Goal: Task Accomplishment & Management: Manage account settings

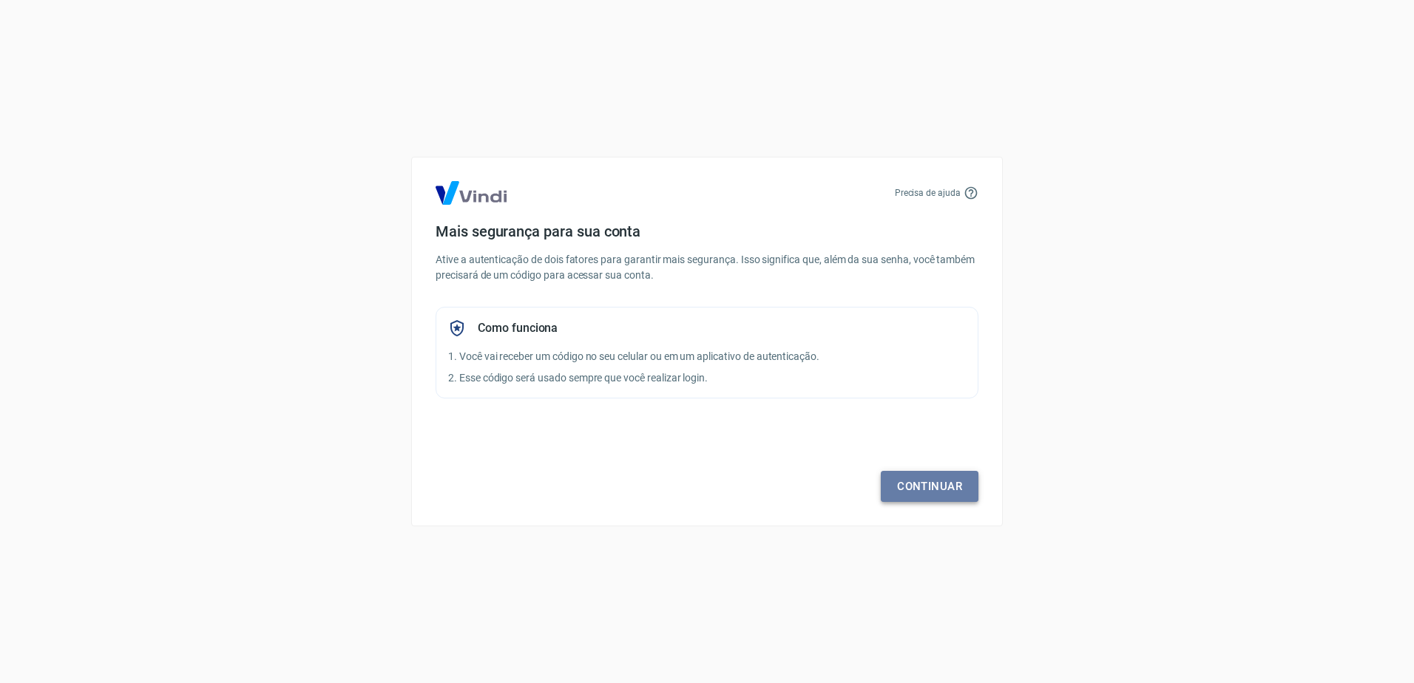
click at [943, 490] on link "Continuar" at bounding box center [930, 486] width 98 height 31
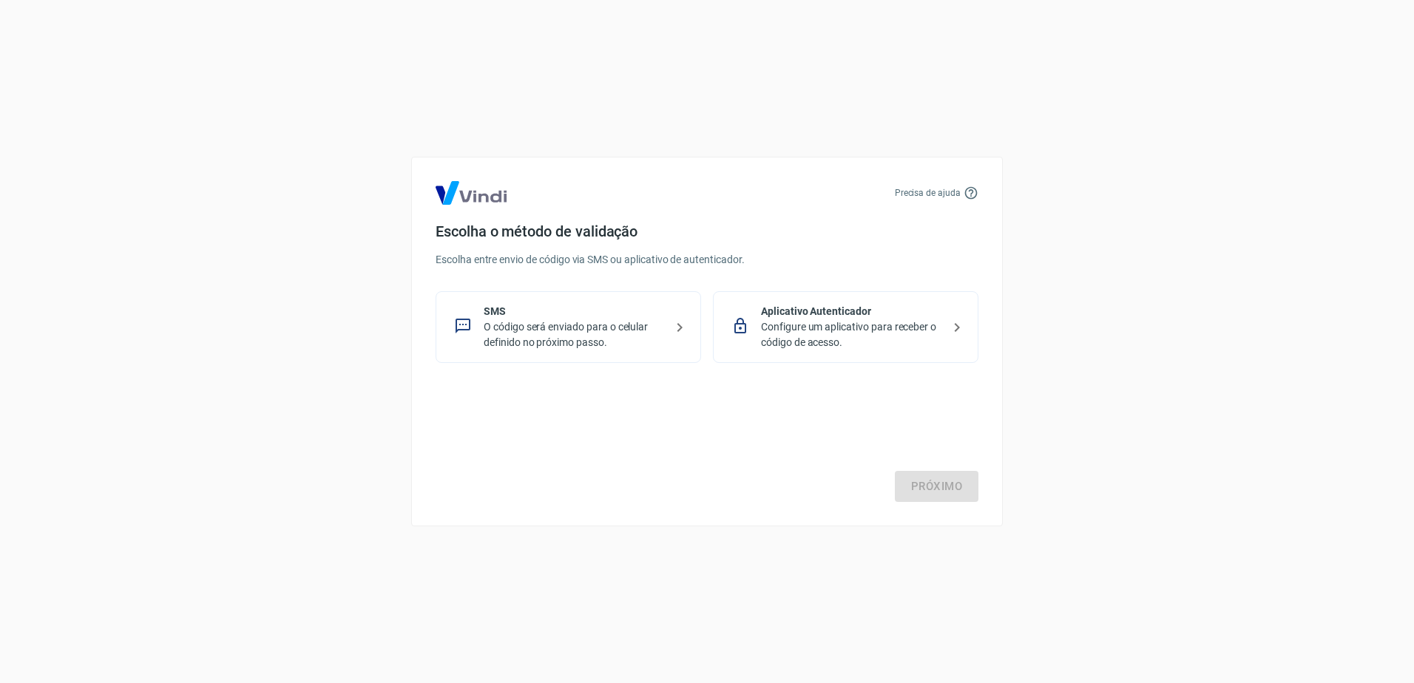
click at [543, 337] on p "O código será enviado para o celular definido no próximo passo." at bounding box center [574, 335] width 181 height 31
click at [961, 484] on link "Próximo" at bounding box center [937, 486] width 84 height 31
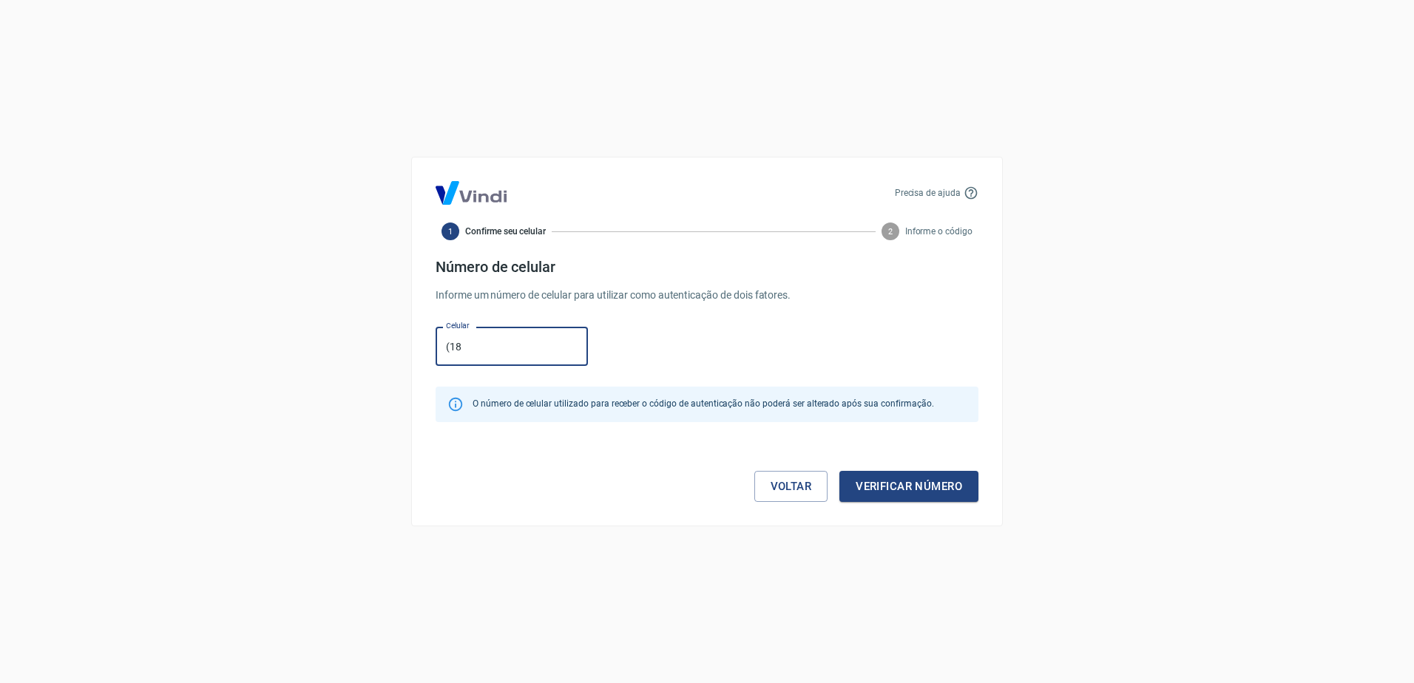
type input "(18) 99731-9652"
click at [890, 483] on button "Verificar número" at bounding box center [908, 486] width 139 height 31
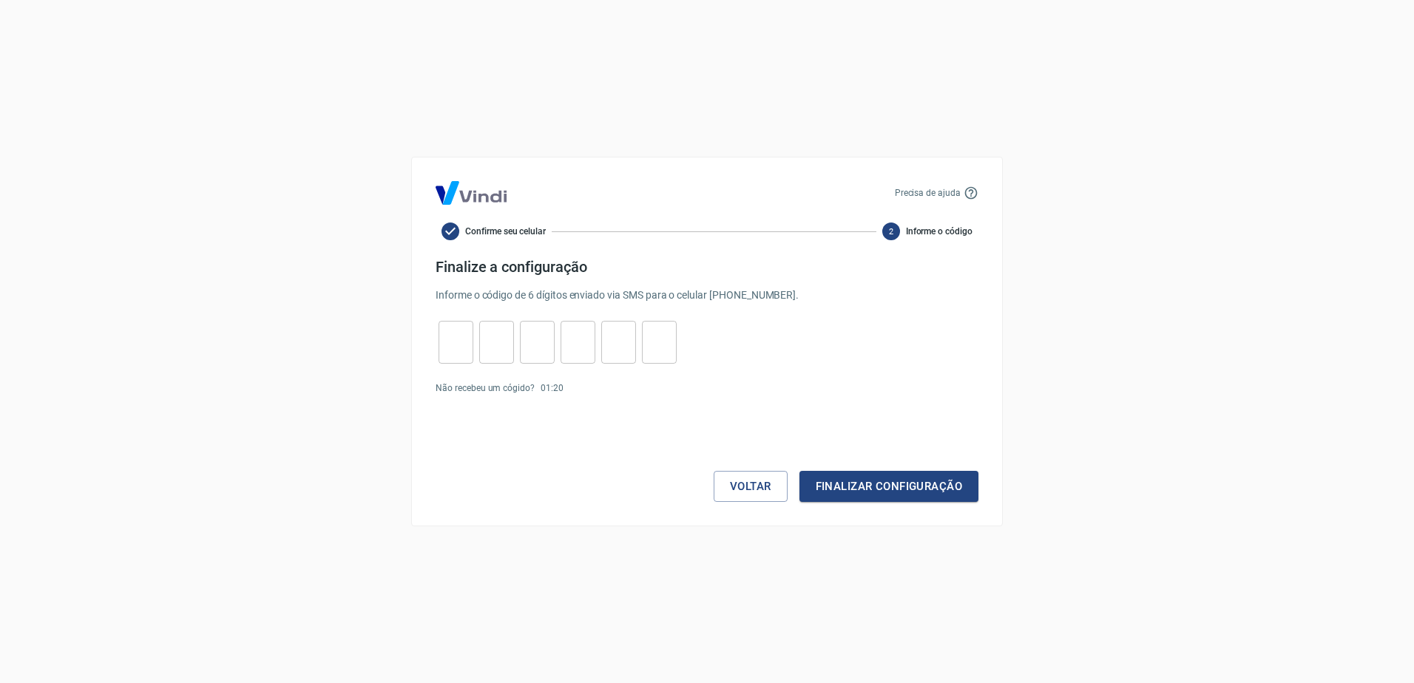
click at [447, 336] on input "tel" at bounding box center [456, 343] width 35 height 32
type input "2"
type input "7"
type input "6"
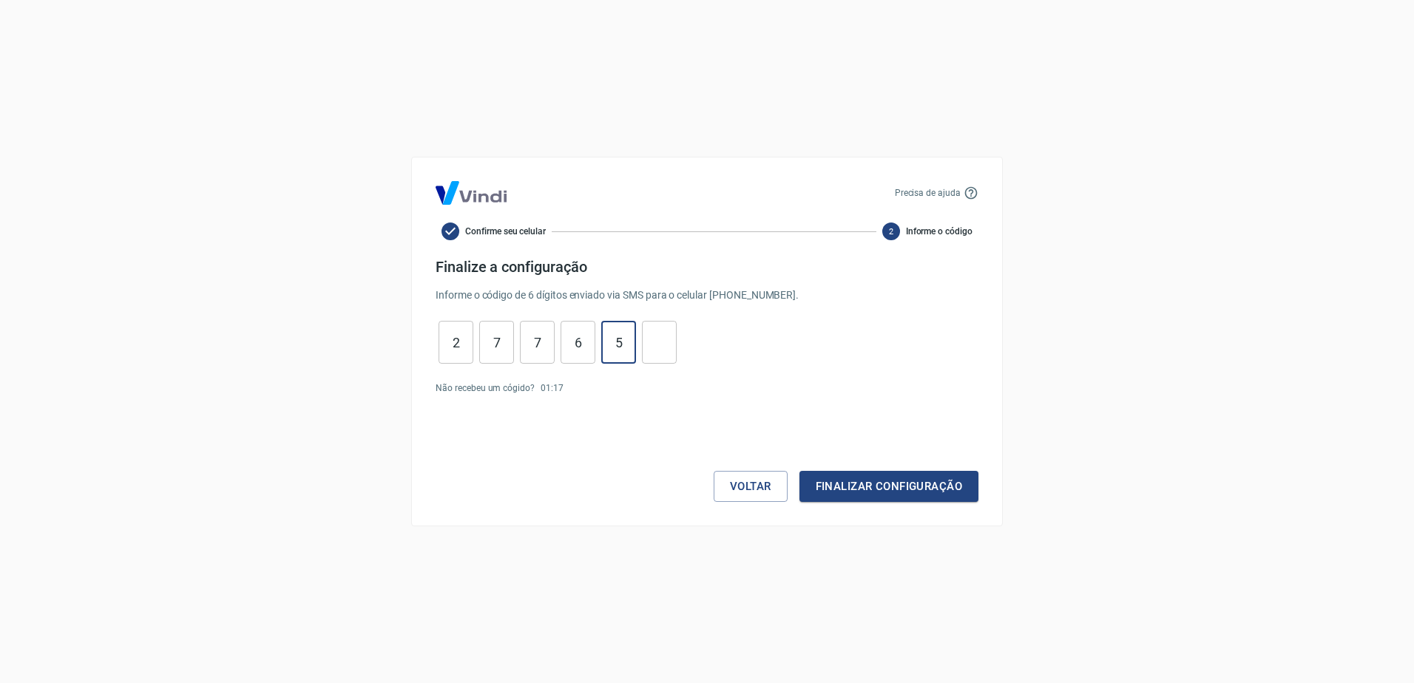
type input "5"
type input "9"
click at [845, 490] on button "Finalizar configuração" at bounding box center [889, 486] width 179 height 31
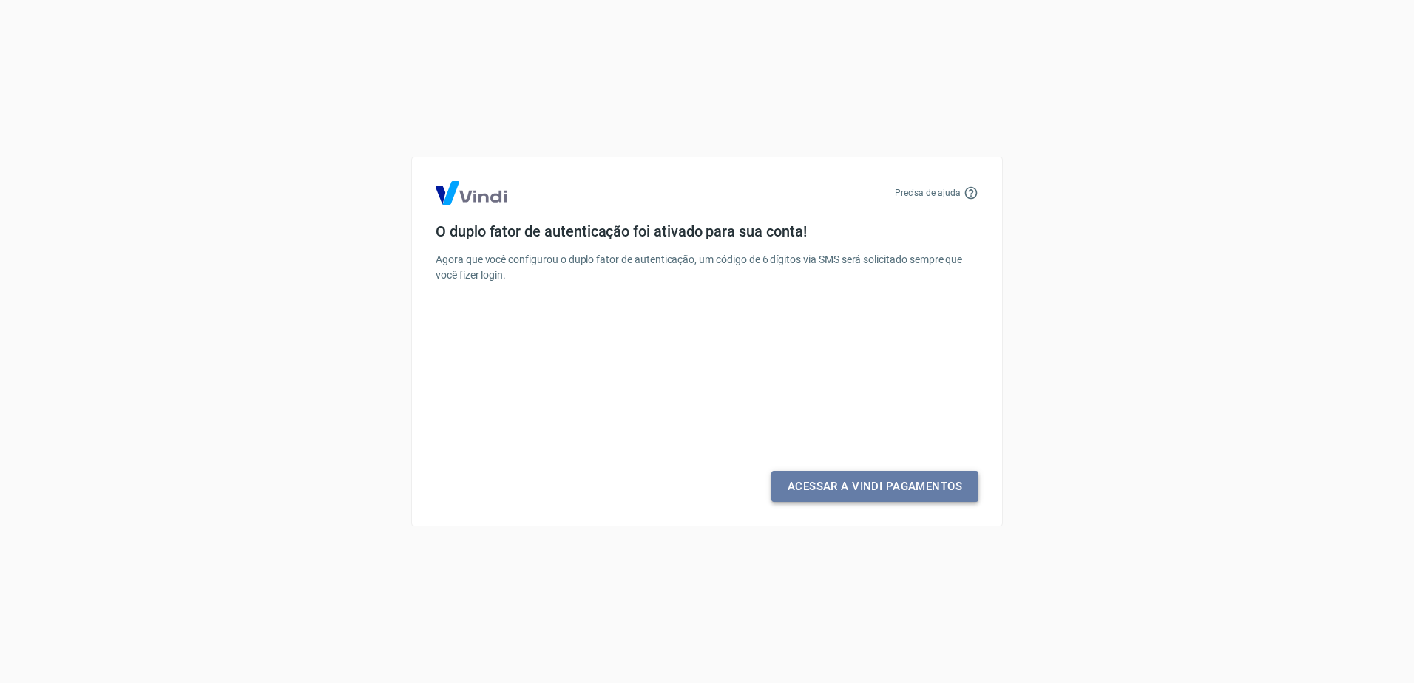
click at [862, 491] on link "Acessar a Vindi Pagamentos" at bounding box center [874, 486] width 207 height 31
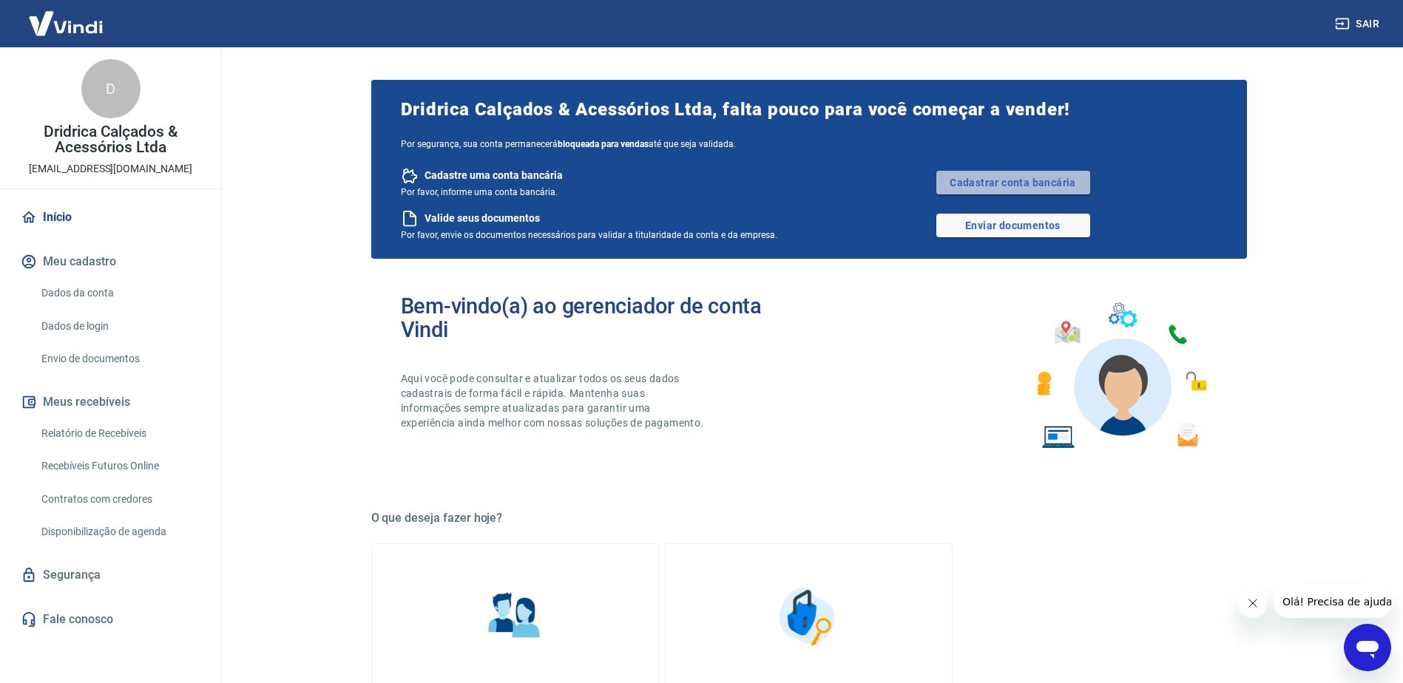
click at [1008, 179] on link "Cadastrar conta bancária" at bounding box center [1013, 183] width 154 height 24
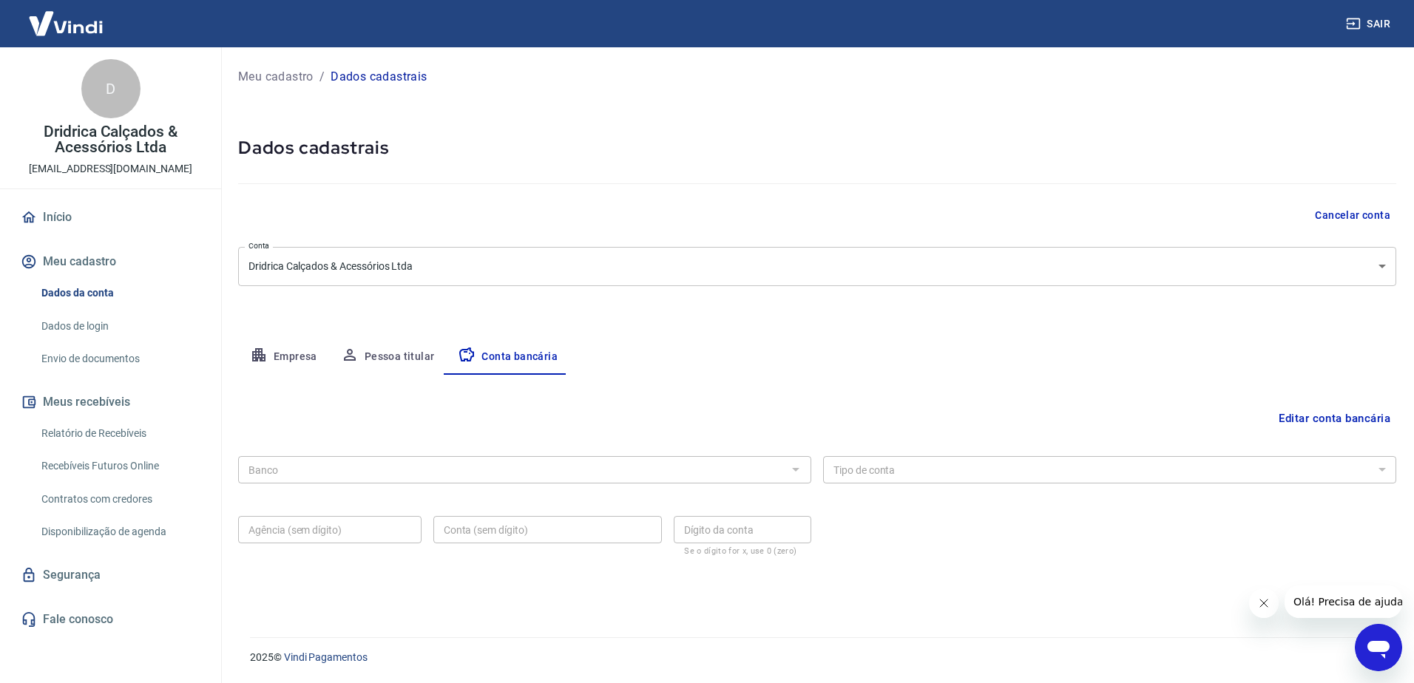
click at [1330, 418] on button "Editar conta bancária" at bounding box center [1335, 419] width 124 height 28
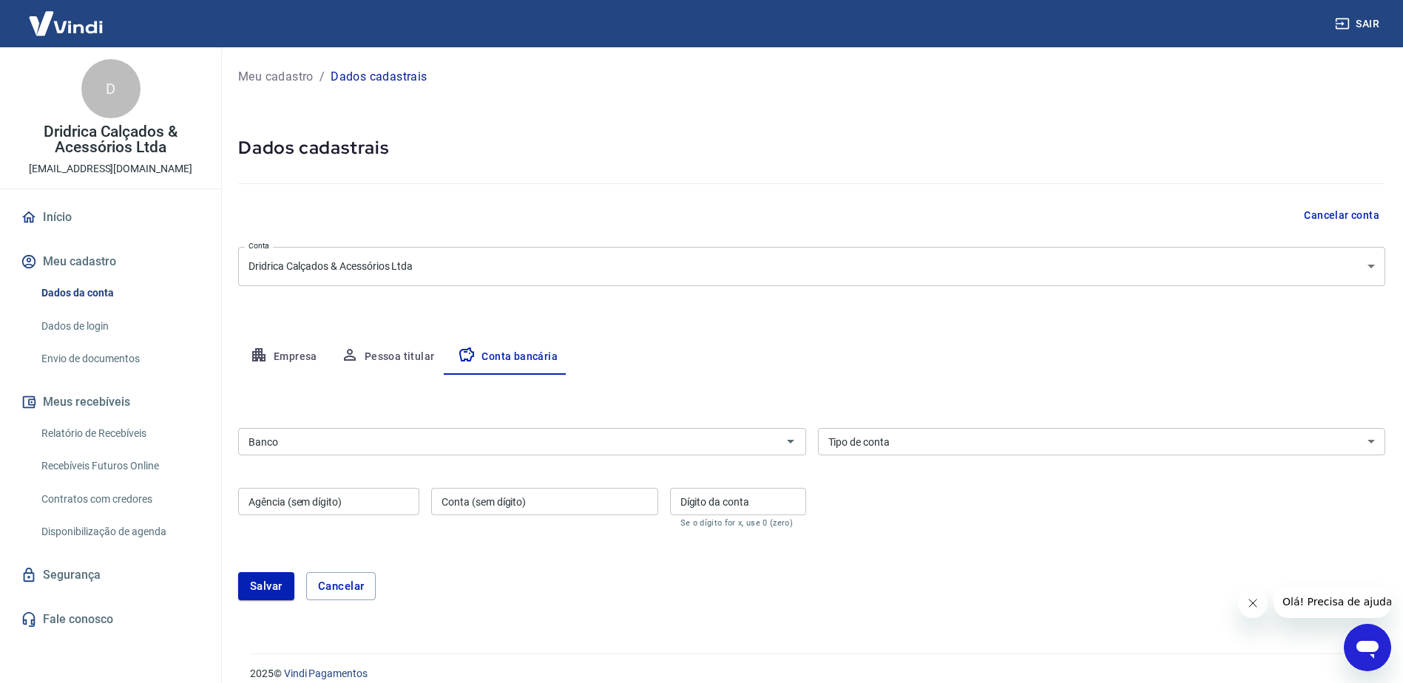
click at [271, 436] on div "Banco Banco" at bounding box center [522, 441] width 568 height 27
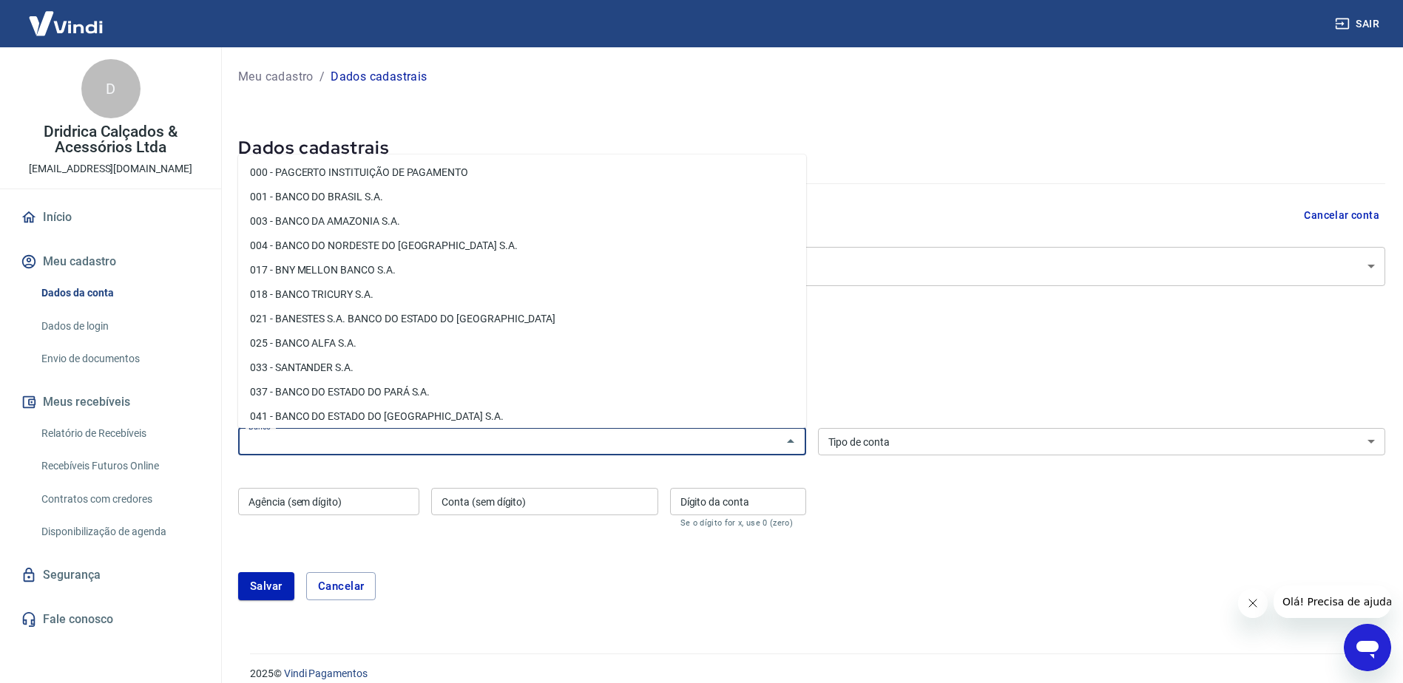
paste input "0260 - Nu Pagamentos S.A. - Instituição de Pagamento"
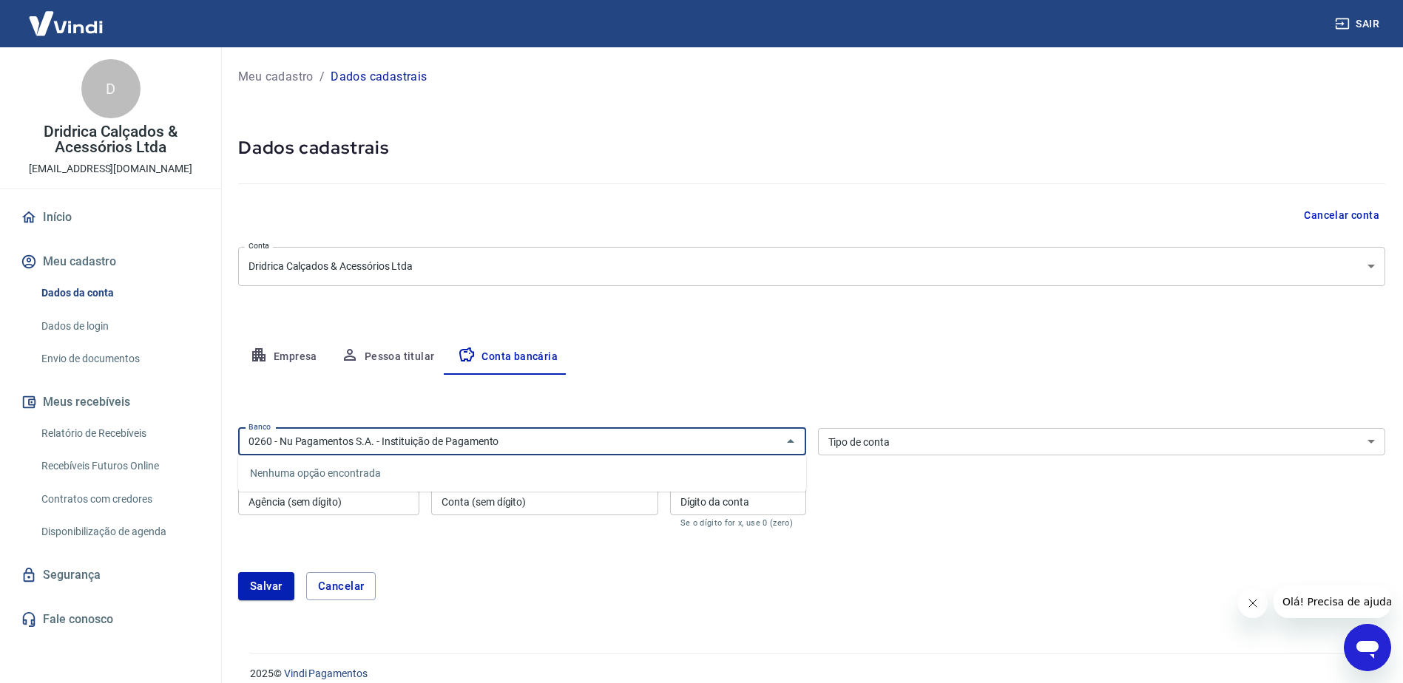
type input "0260 - Nu Pagamentos S.A. - Instituição de Pagamento"
click at [876, 435] on div "Tipo de conta Conta Corrente Conta Poupança Tipo de conta" at bounding box center [1102, 441] width 568 height 27
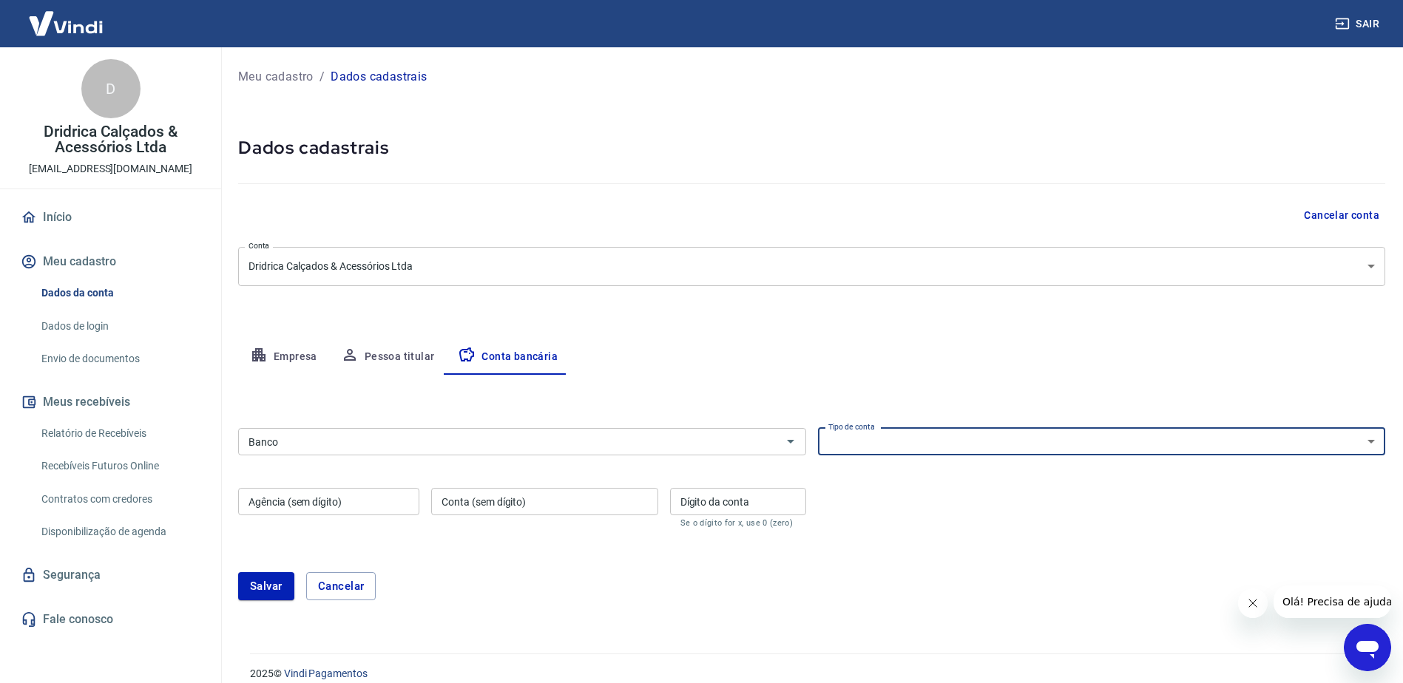
select select "1"
click at [818, 428] on select "Conta Corrente Conta Poupança" at bounding box center [1102, 441] width 568 height 27
click at [316, 450] on input "Banco" at bounding box center [510, 442] width 535 height 18
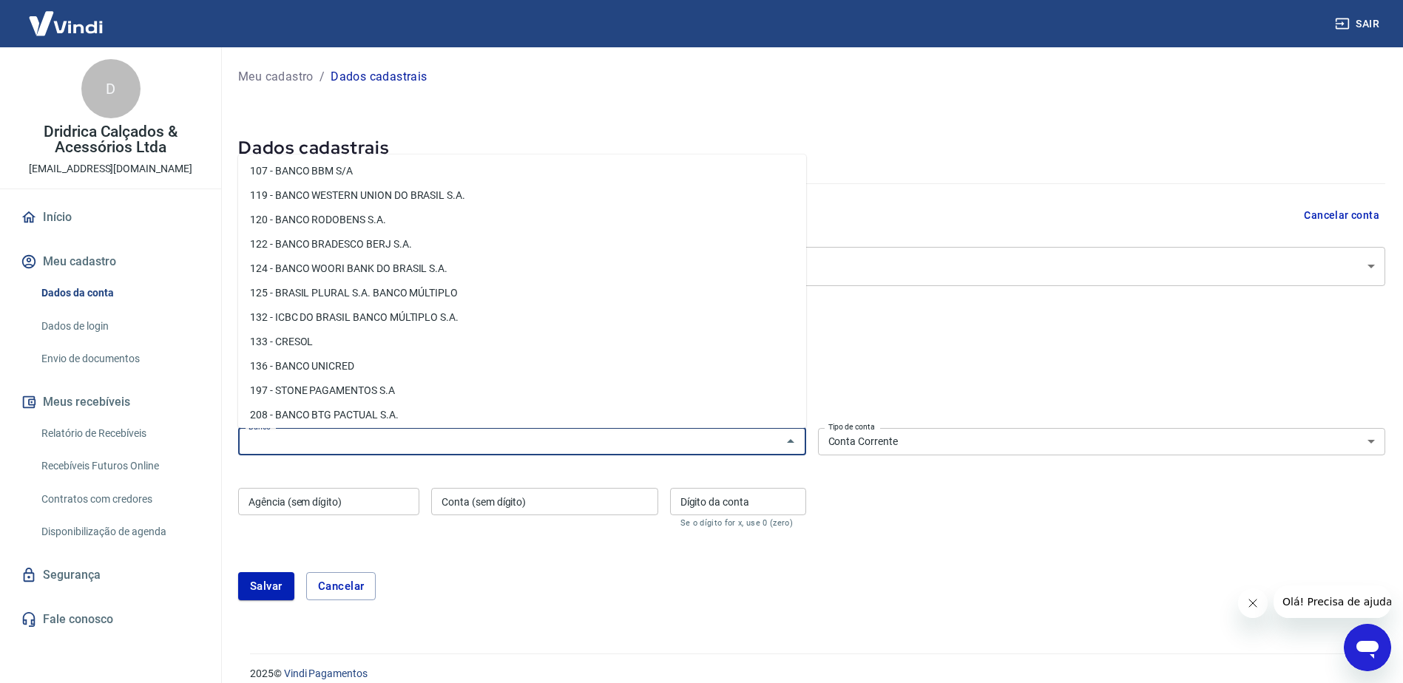
scroll to position [962, 0]
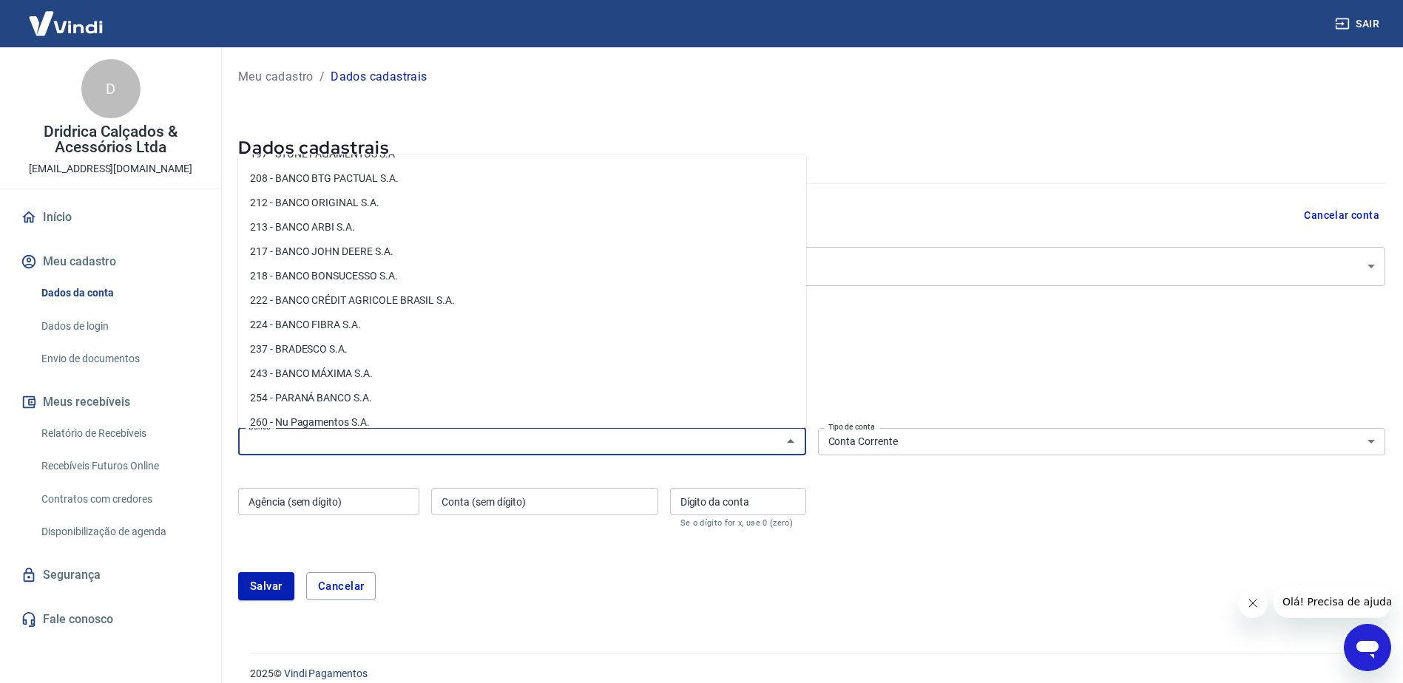
click at [319, 417] on li "260 - Nu Pagamentos S.A." at bounding box center [522, 422] width 568 height 24
type input "260 - Nu Pagamentos S.A."
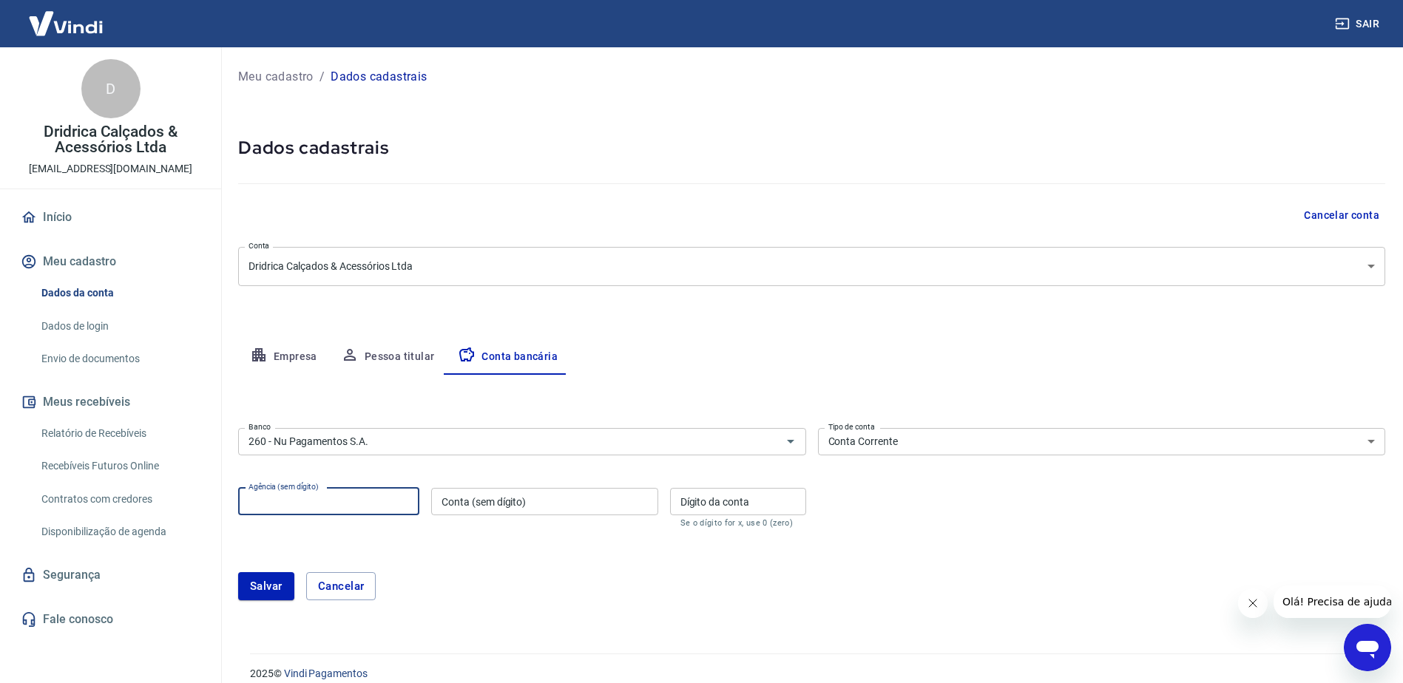
click at [272, 498] on div "Agência (sem dígito) Agência (sem dígito)" at bounding box center [328, 508] width 181 height 40
type input "0001"
paste input "633089758-2"
type input "633089758"
type input "2"
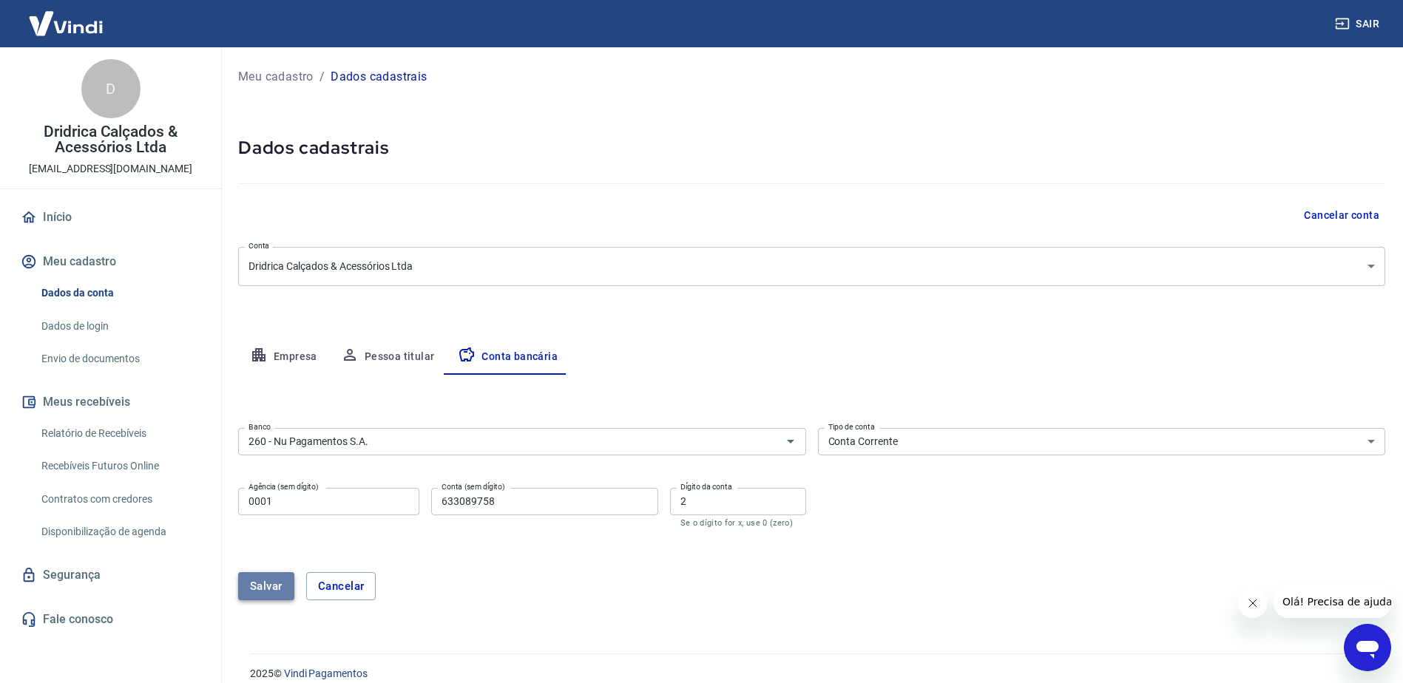
click at [260, 588] on button "Salvar" at bounding box center [266, 586] width 56 height 28
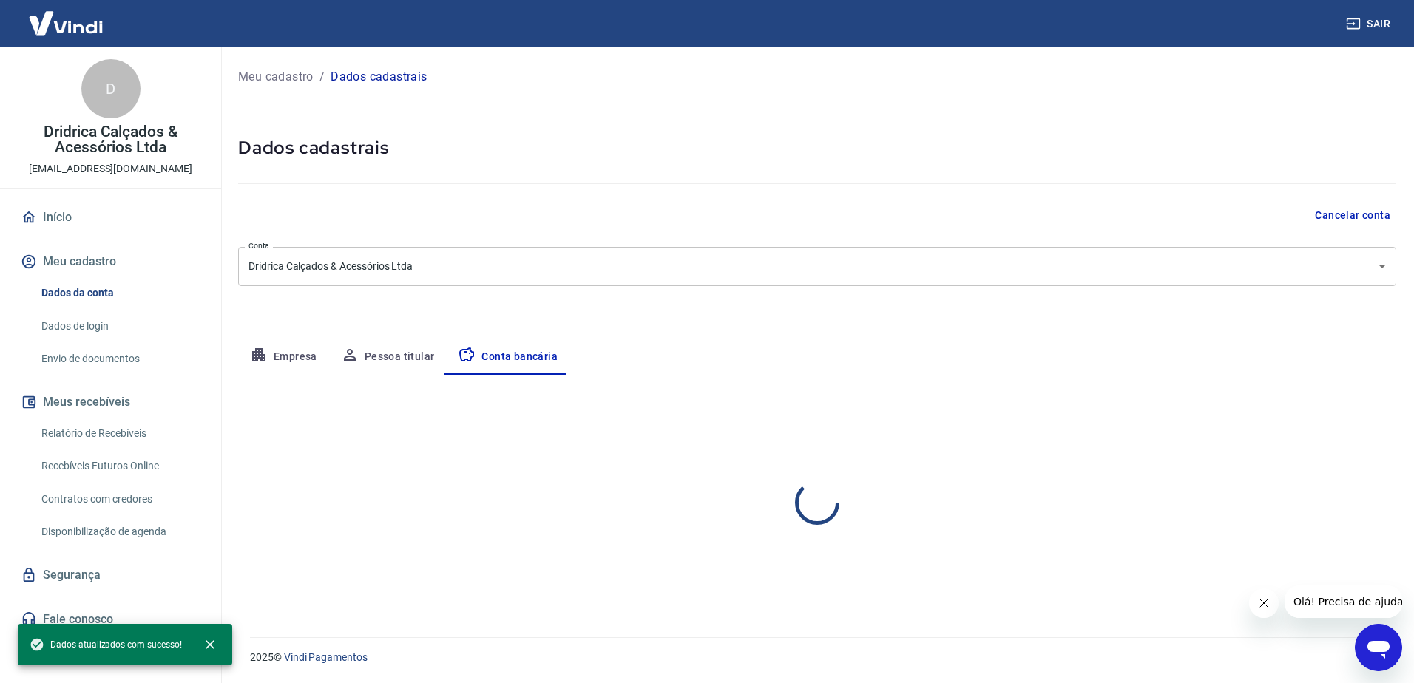
select select "1"
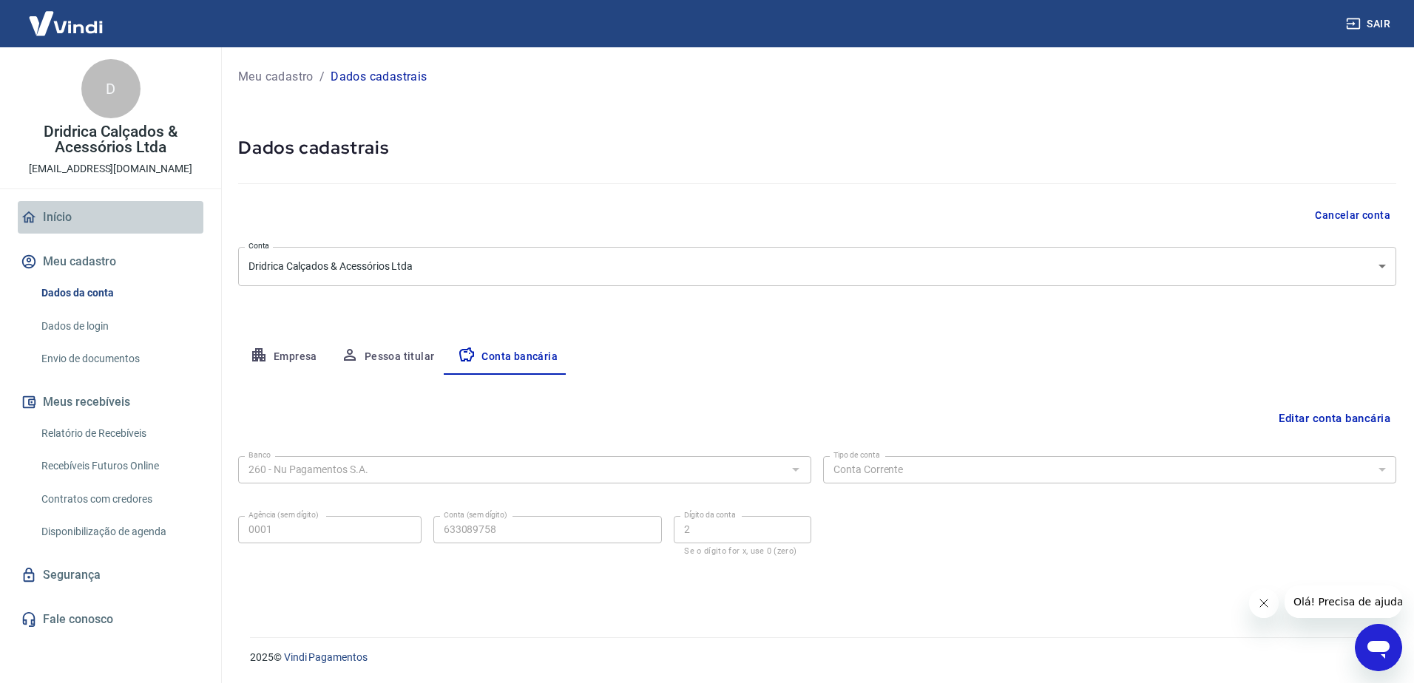
click at [56, 209] on link "Início" at bounding box center [111, 217] width 186 height 33
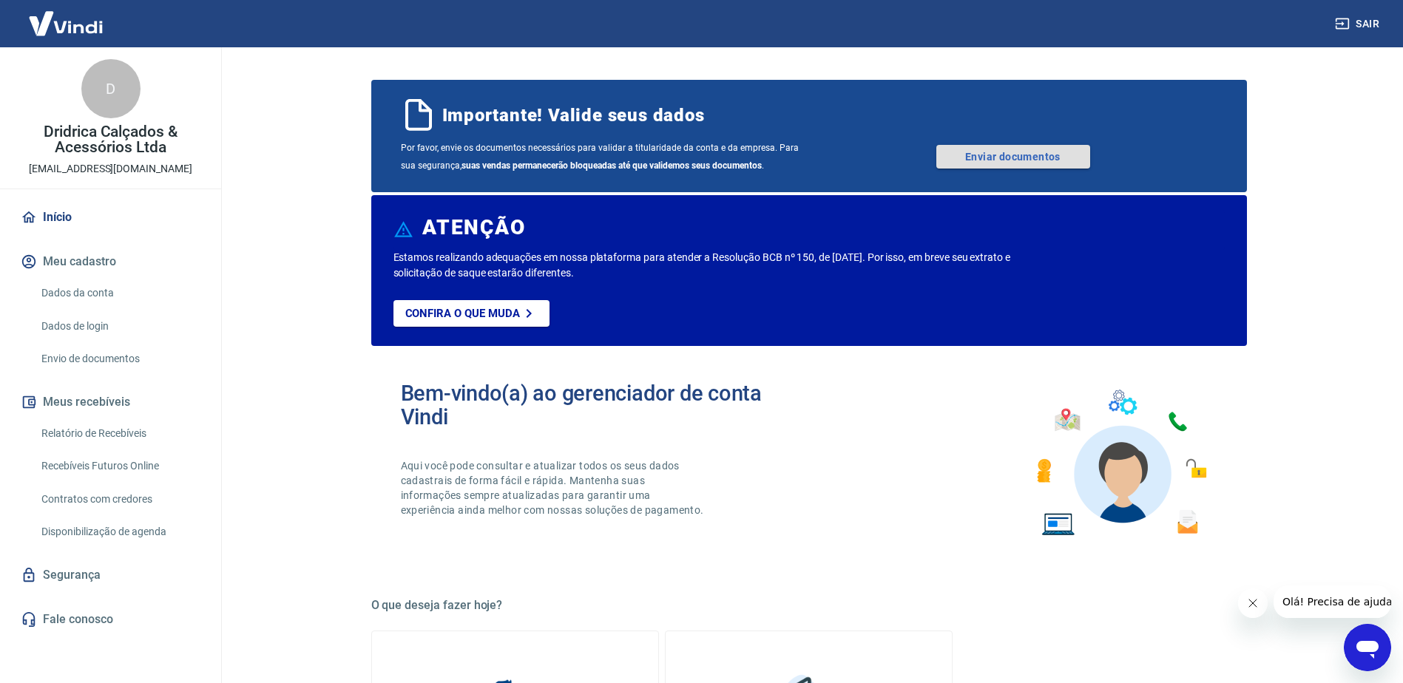
click at [994, 154] on link "Enviar documentos" at bounding box center [1013, 157] width 154 height 24
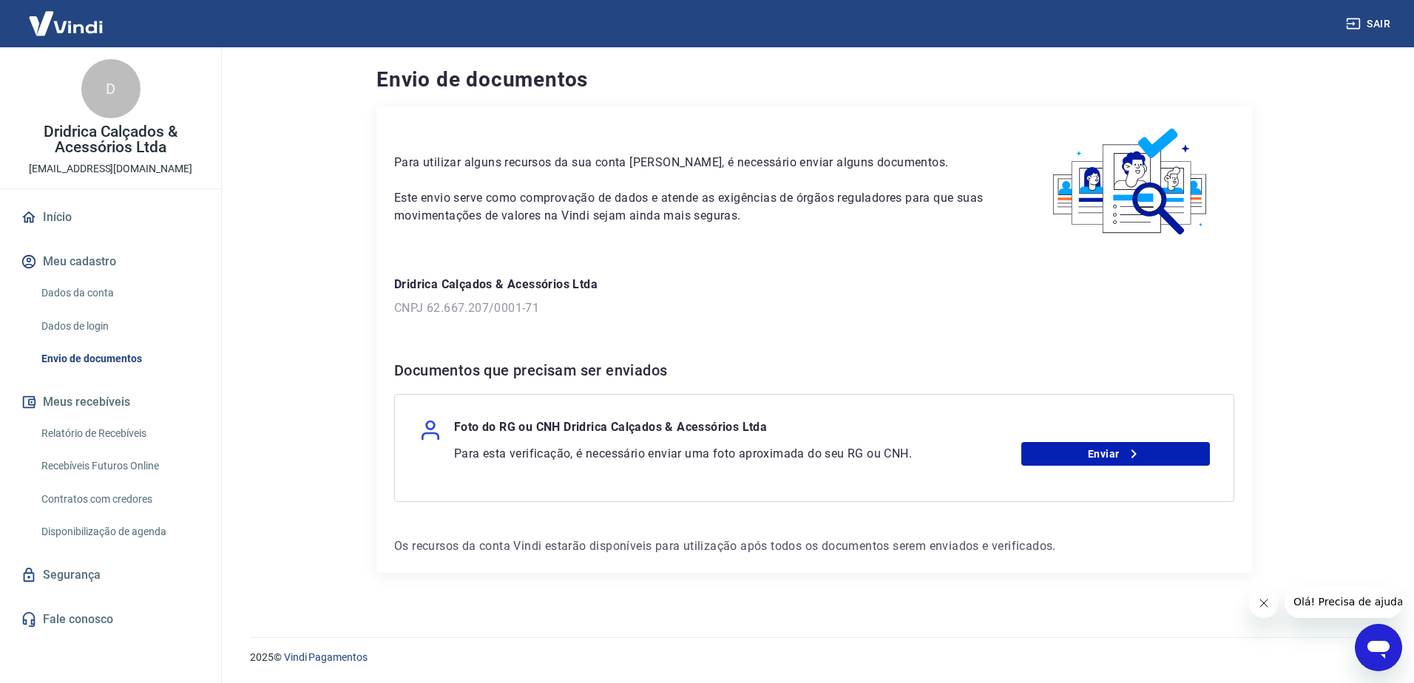
click at [521, 428] on p "Foto do RG ou CNH Dridrica Calçados & Acessórios Ltda" at bounding box center [610, 431] width 313 height 24
click at [1095, 458] on link "Enviar" at bounding box center [1115, 454] width 189 height 24
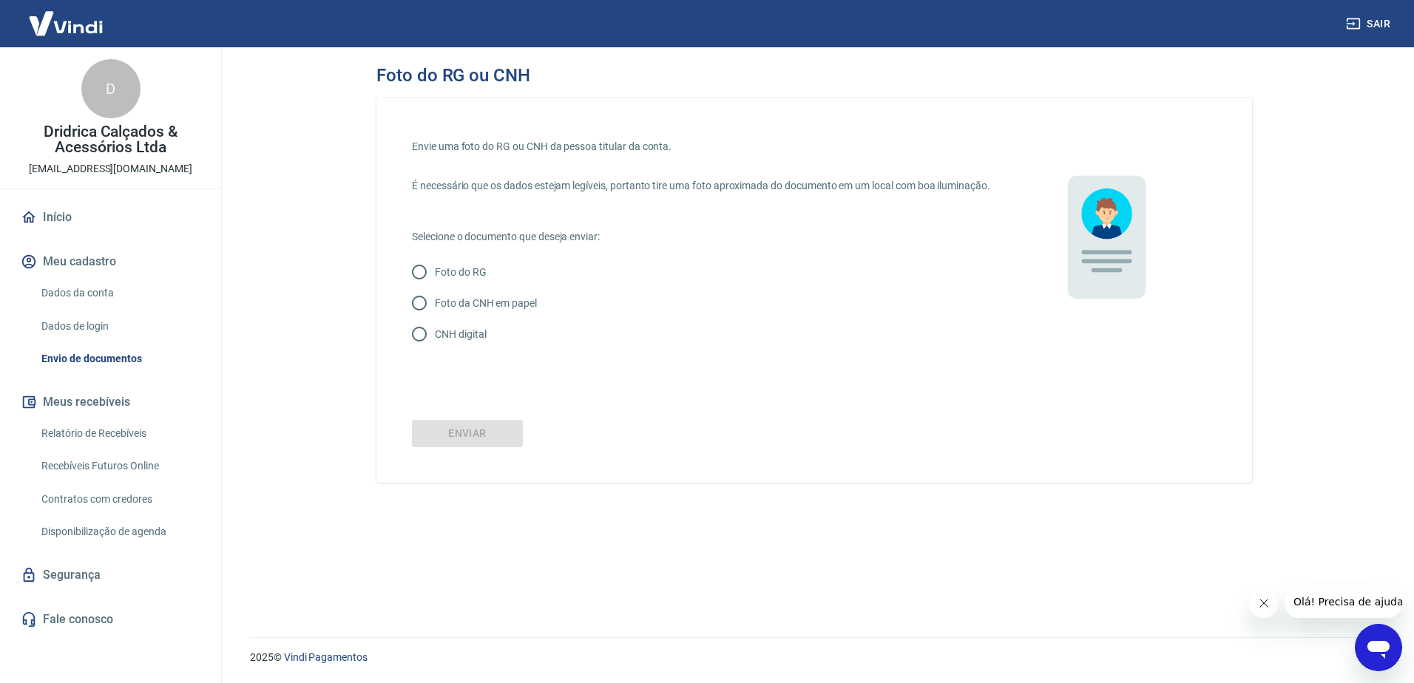
click at [420, 349] on input "CNH digital" at bounding box center [419, 334] width 31 height 31
radio input "true"
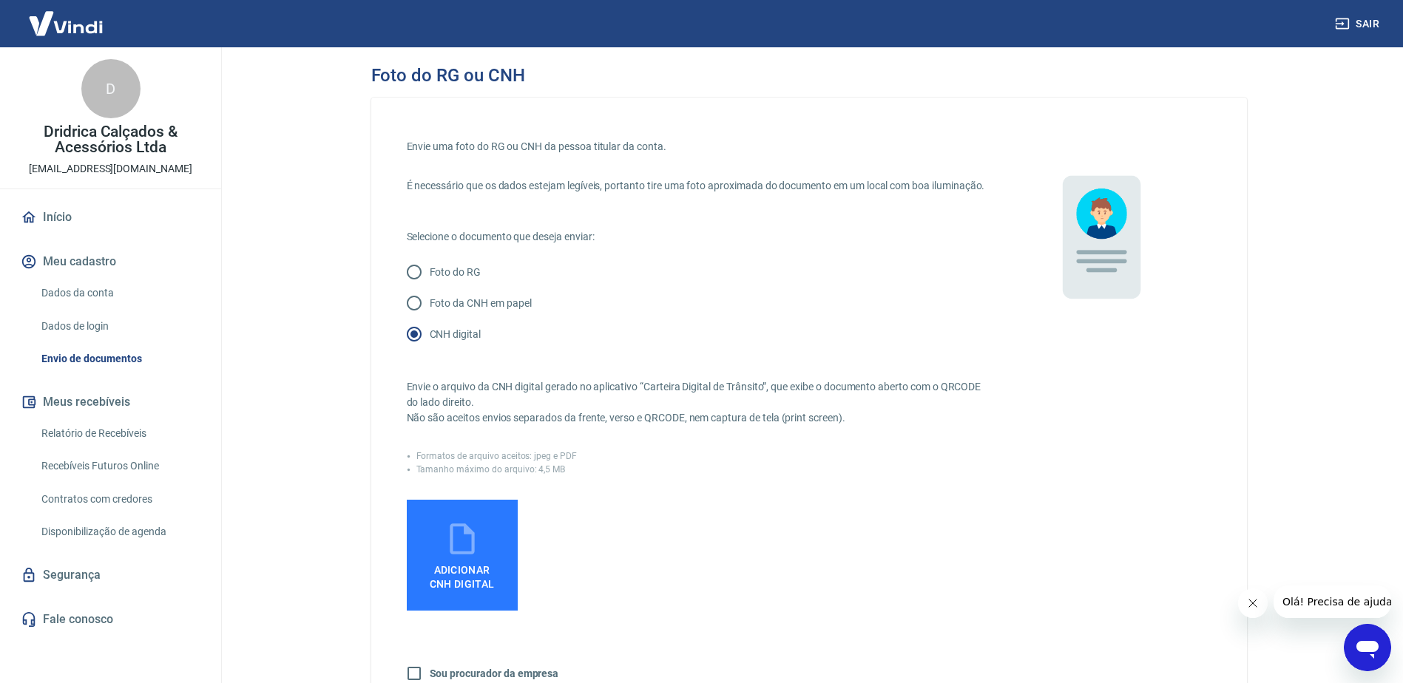
click at [462, 558] on icon at bounding box center [462, 539] width 37 height 37
click at [0, 0] on input "Adicionar CNH Digital" at bounding box center [0, 0] width 0 height 0
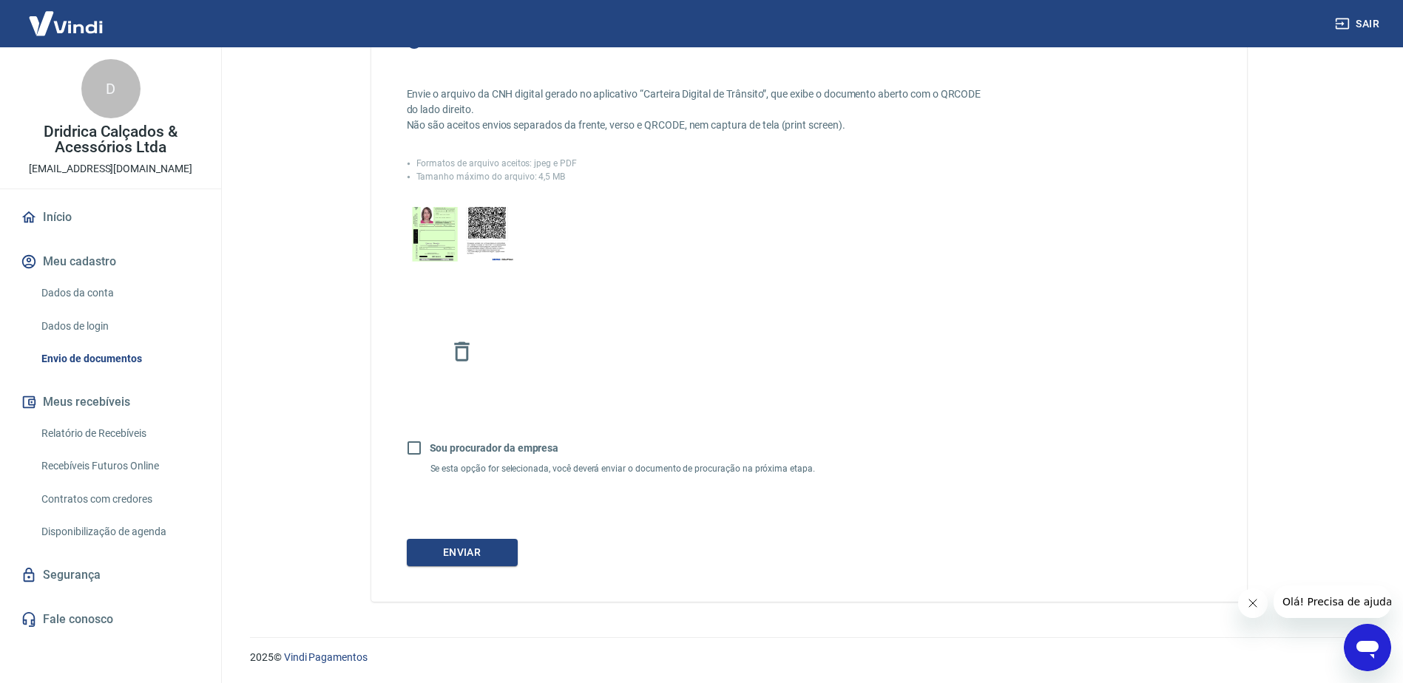
scroll to position [296, 0]
click at [461, 567] on button "Enviar" at bounding box center [462, 552] width 111 height 27
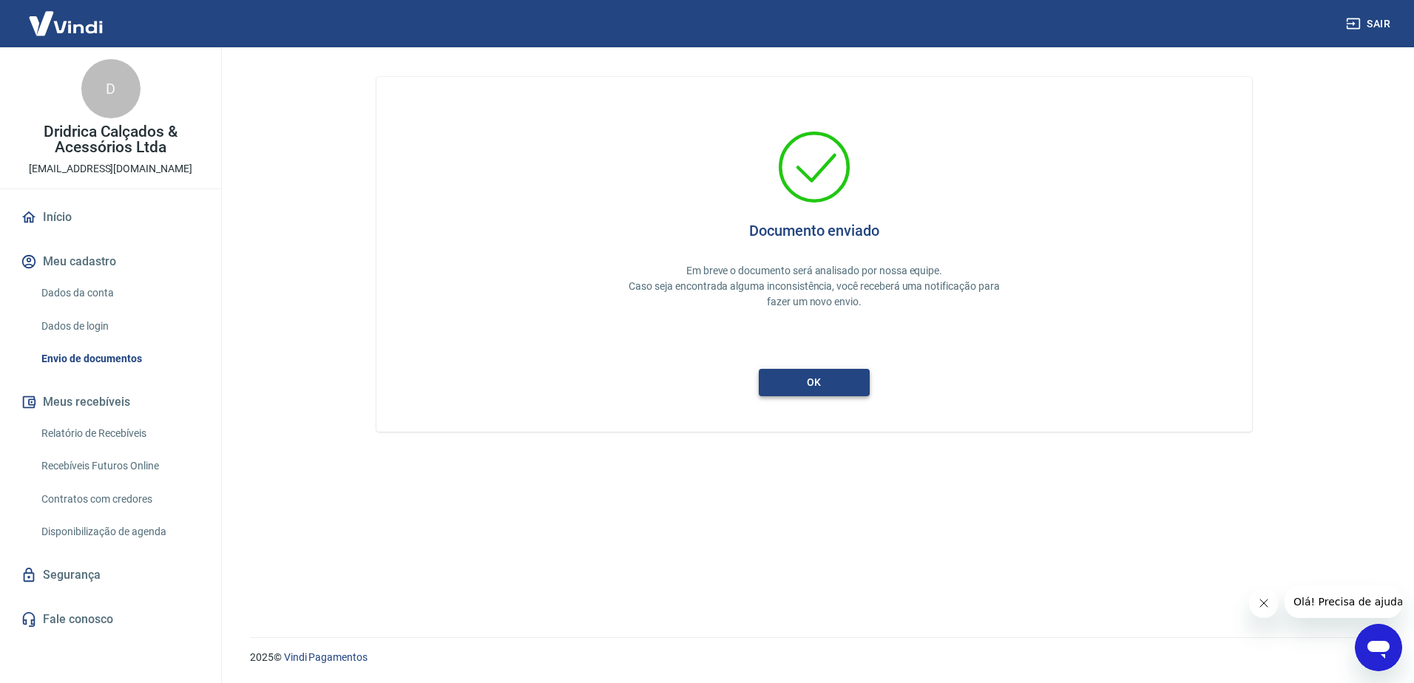
click at [787, 385] on button "ok" at bounding box center [814, 382] width 111 height 27
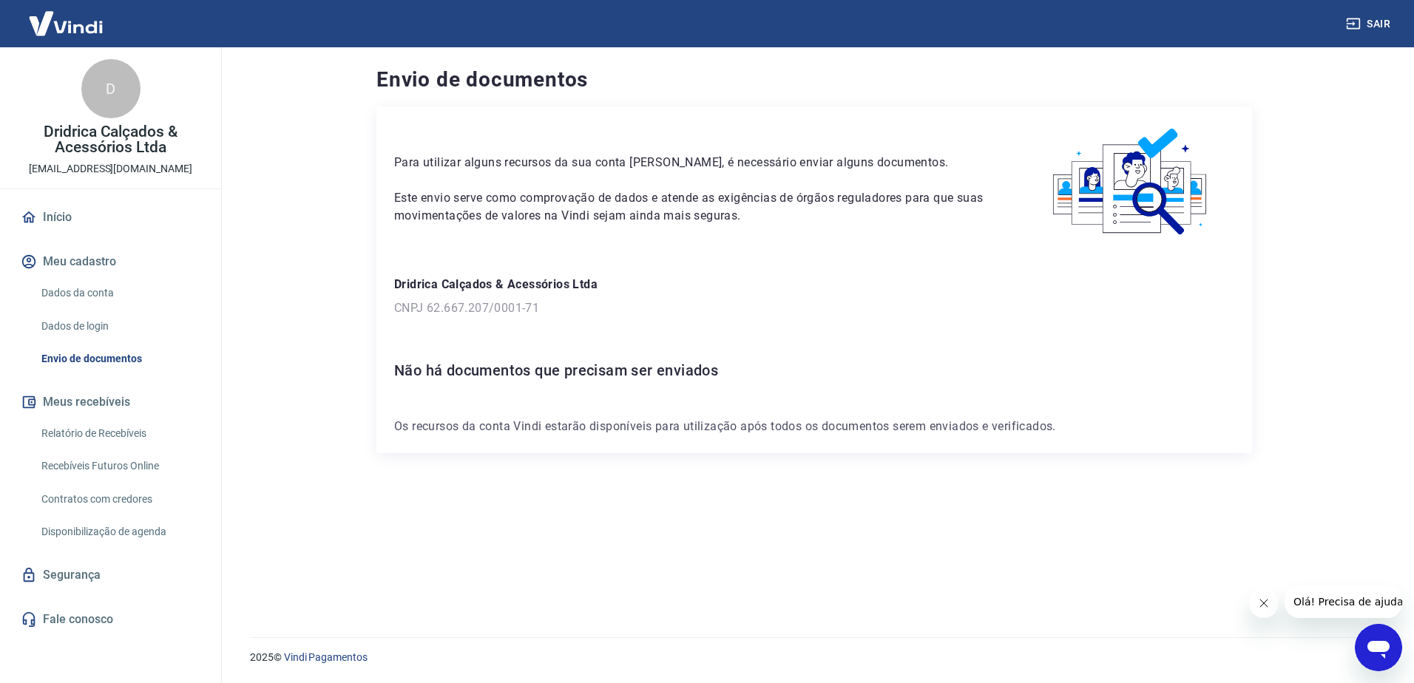
click at [58, 217] on link "Início" at bounding box center [111, 217] width 186 height 33
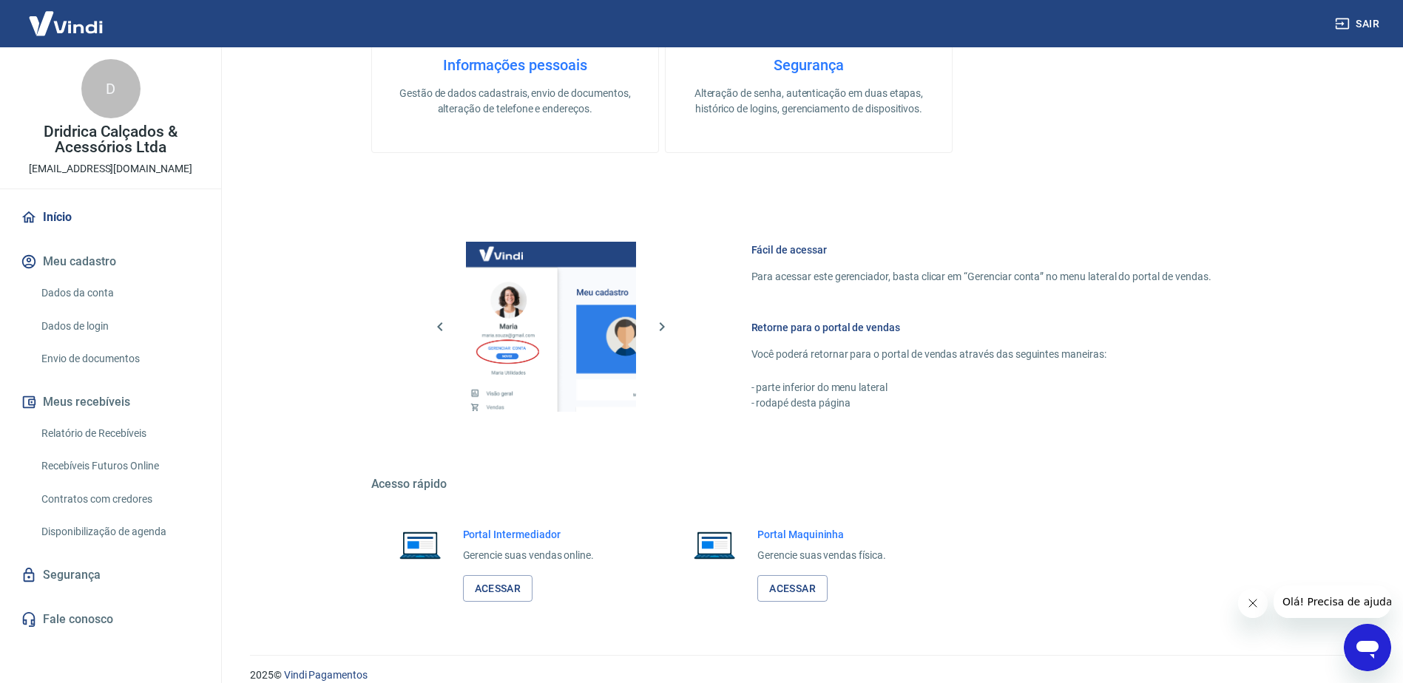
scroll to position [623, 0]
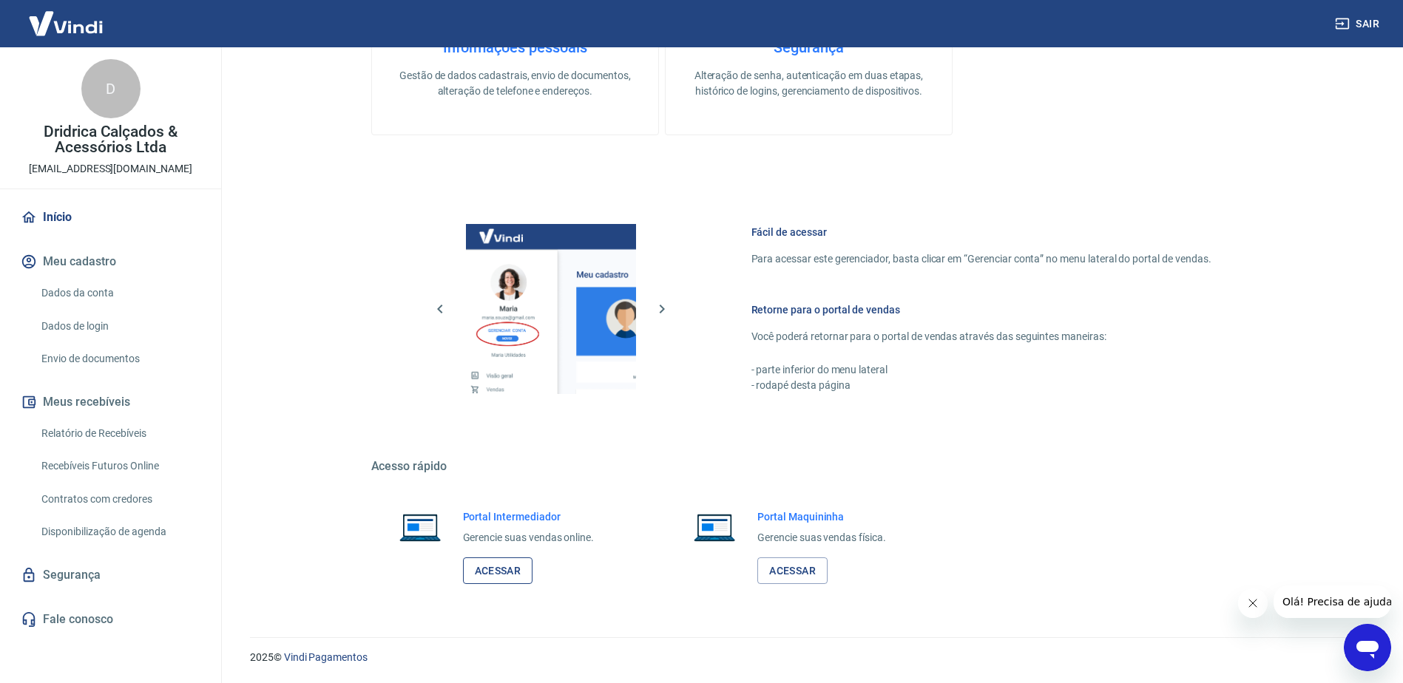
click at [489, 575] on link "Acessar" at bounding box center [498, 571] width 70 height 27
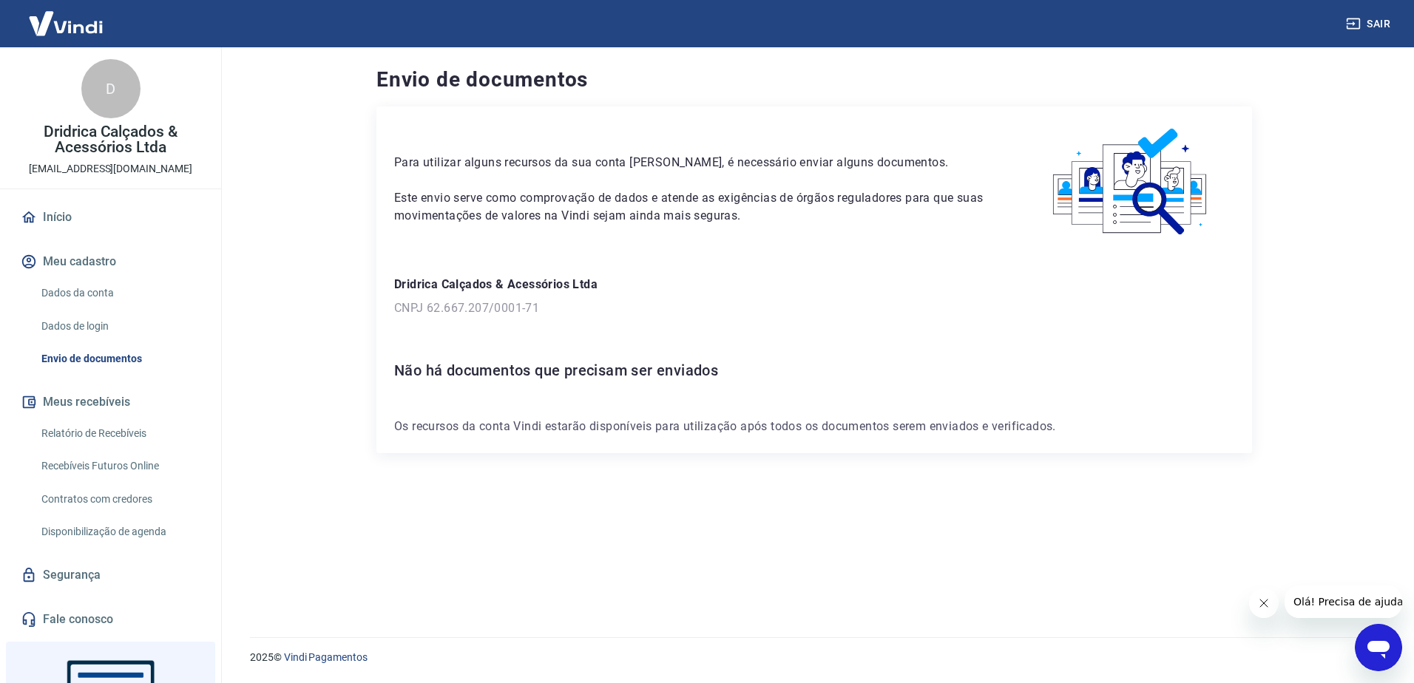
click at [42, 220] on link "Início" at bounding box center [111, 217] width 186 height 33
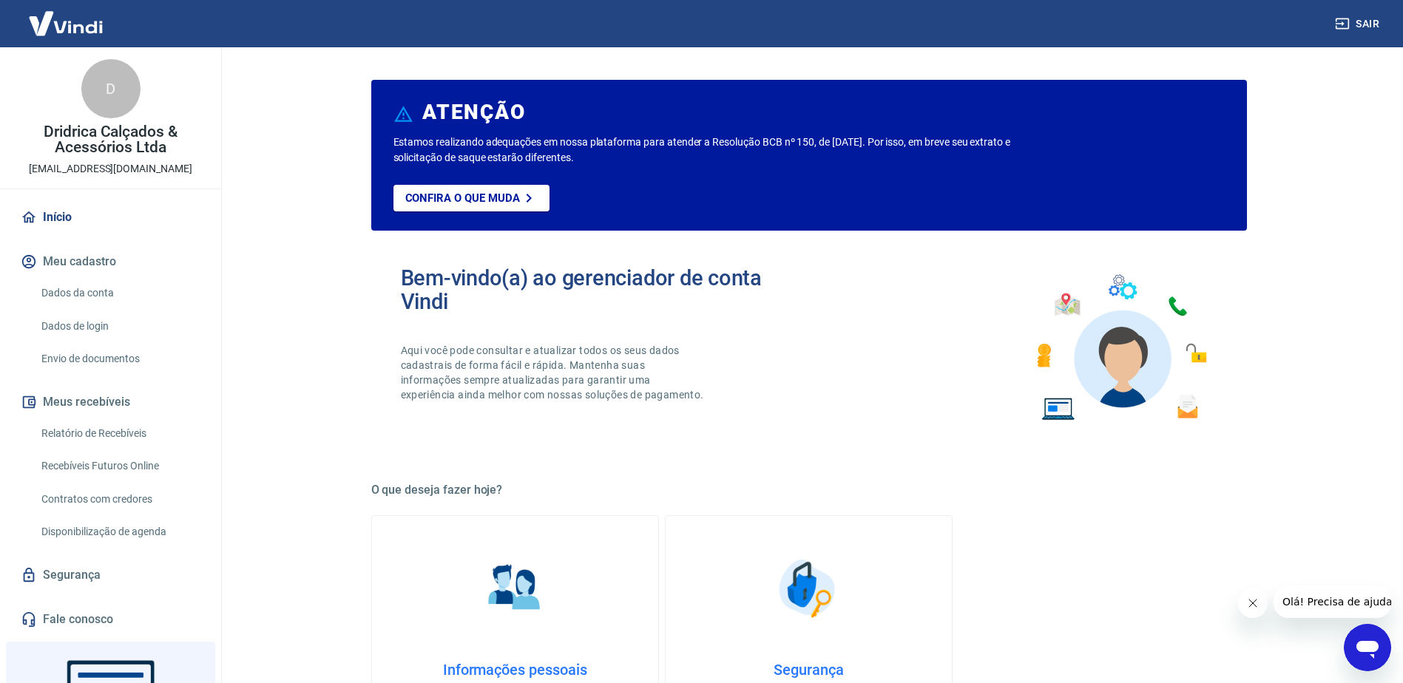
click at [518, 632] on link "Informações pessoais Gestão de dados cadastrais, envio de documentos, alteração…" at bounding box center [515, 637] width 288 height 243
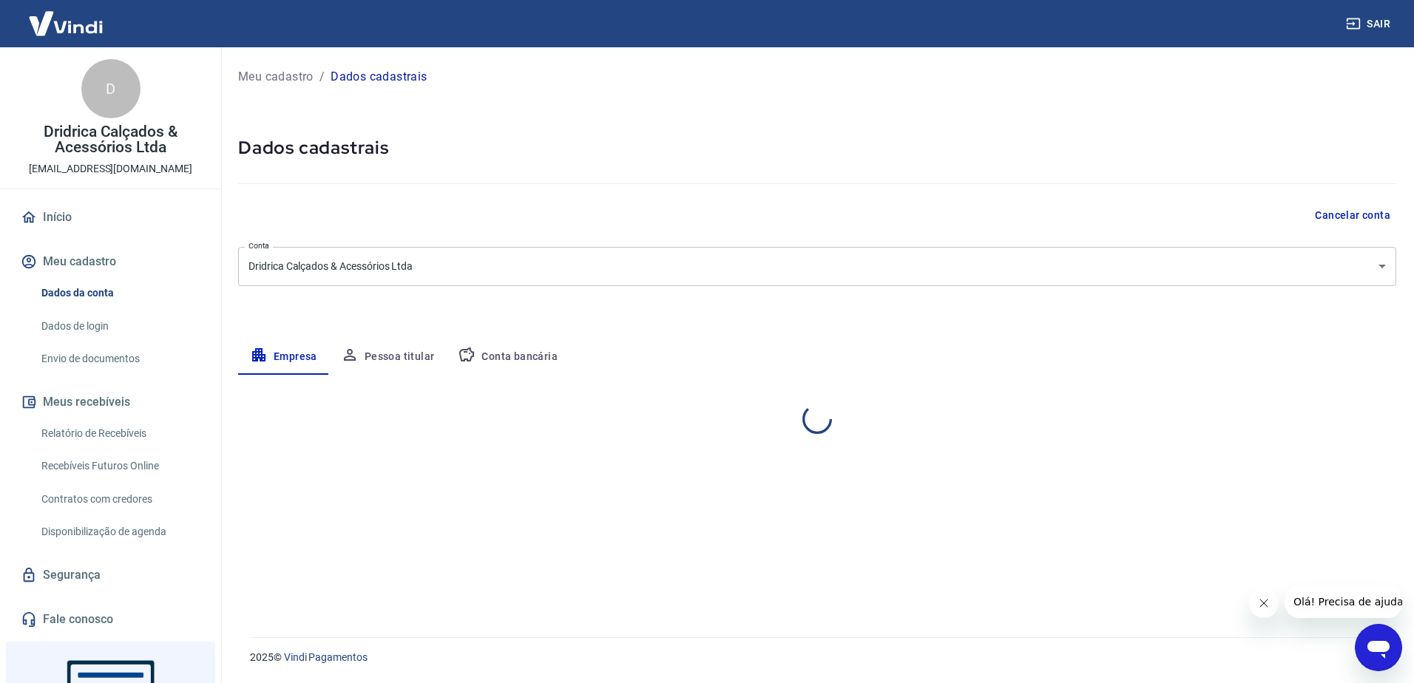
select select "SP"
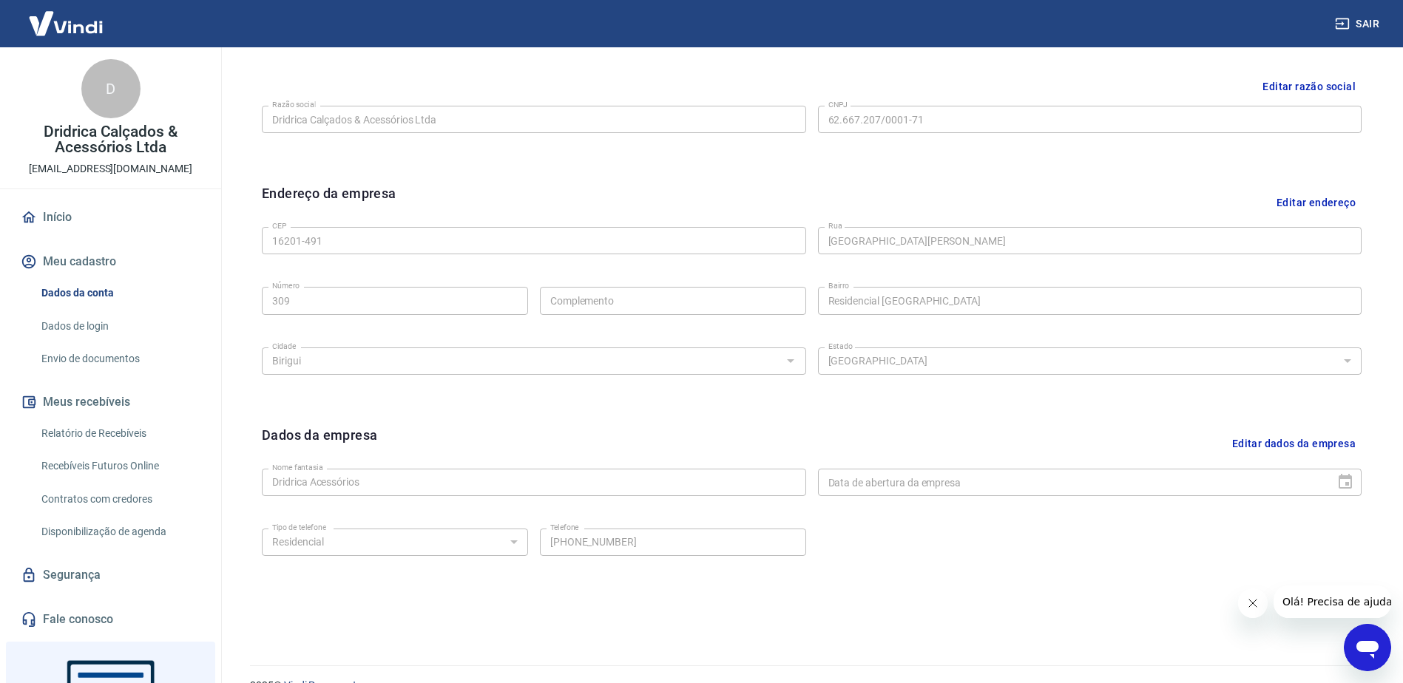
scroll to position [370, 0]
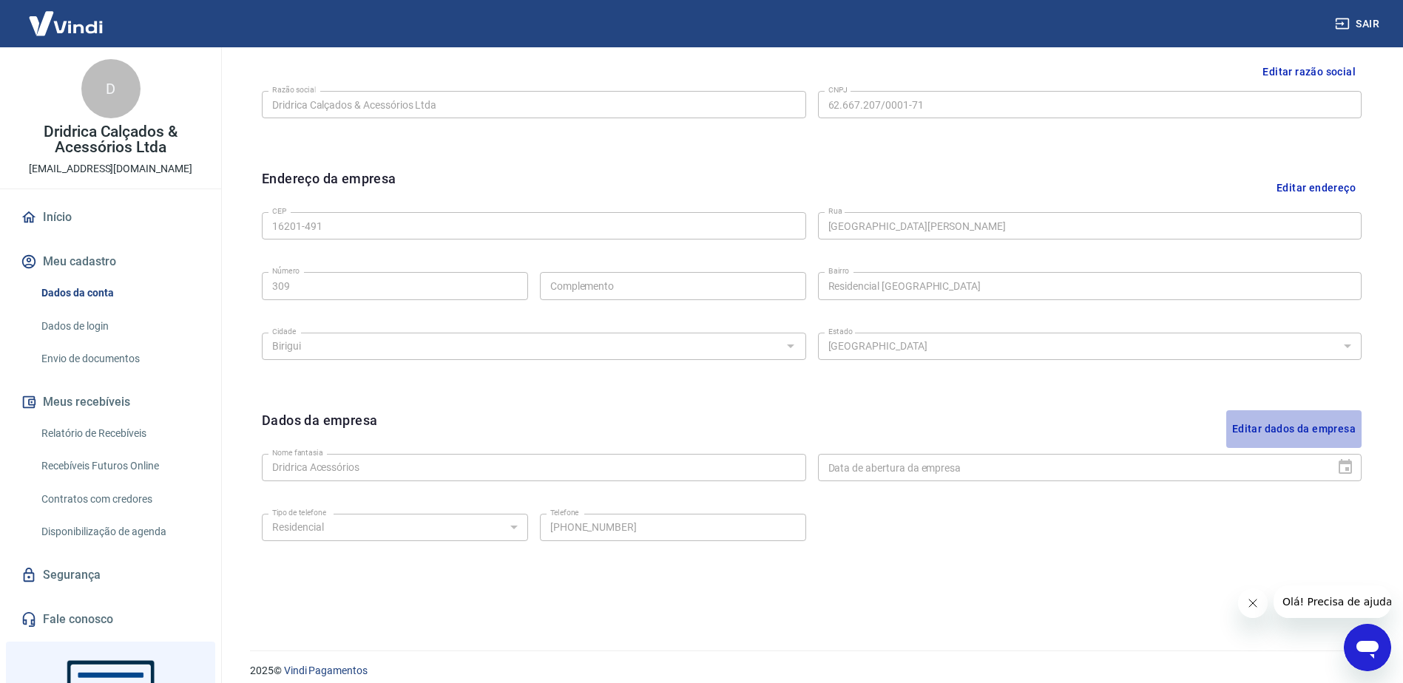
click at [1263, 422] on button "Editar dados da empresa" at bounding box center [1293, 429] width 135 height 38
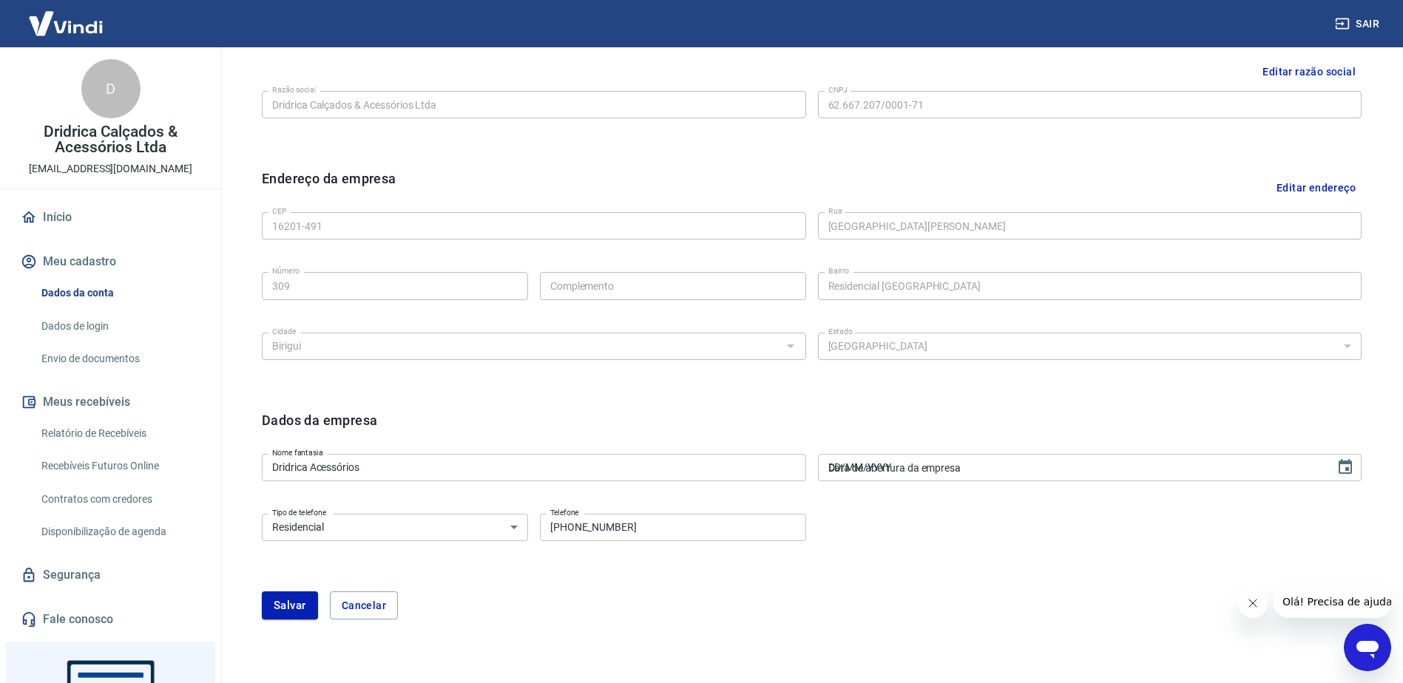
click at [851, 473] on input "DD/MM/YYYY" at bounding box center [1071, 467] width 507 height 27
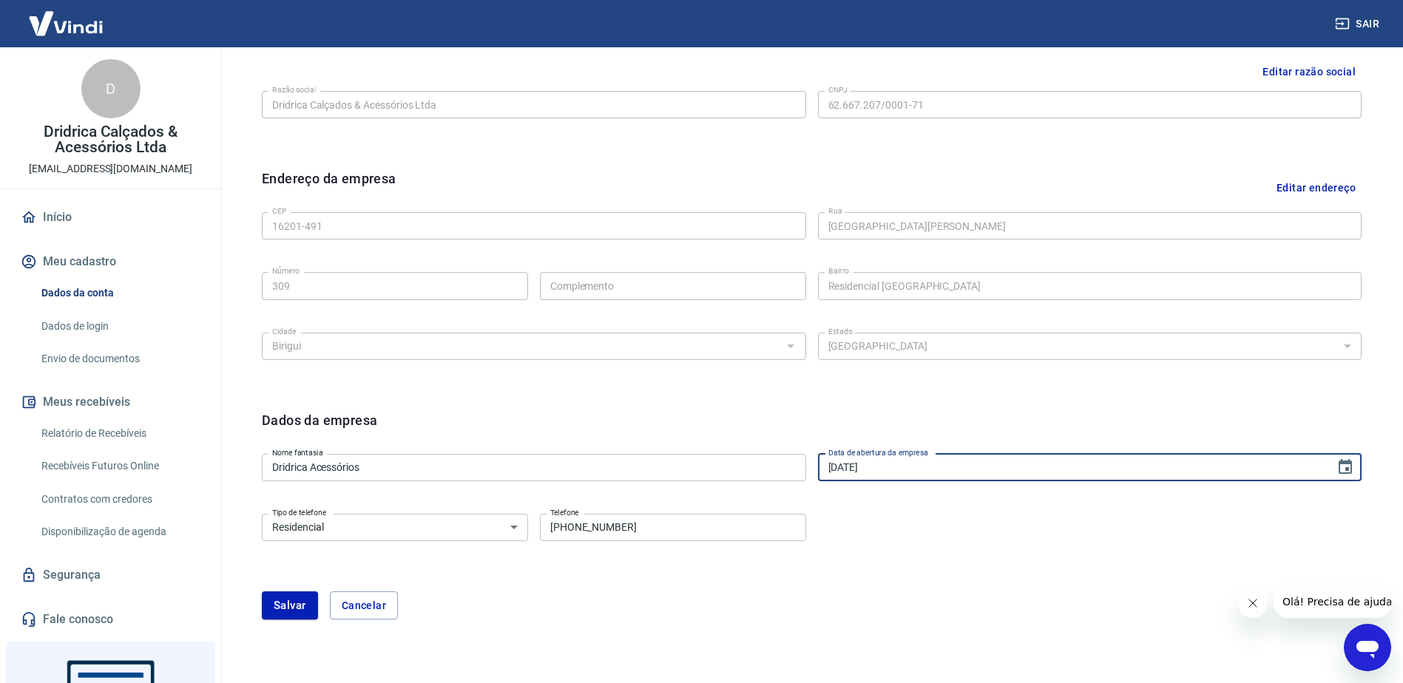
type input "[DATE]"
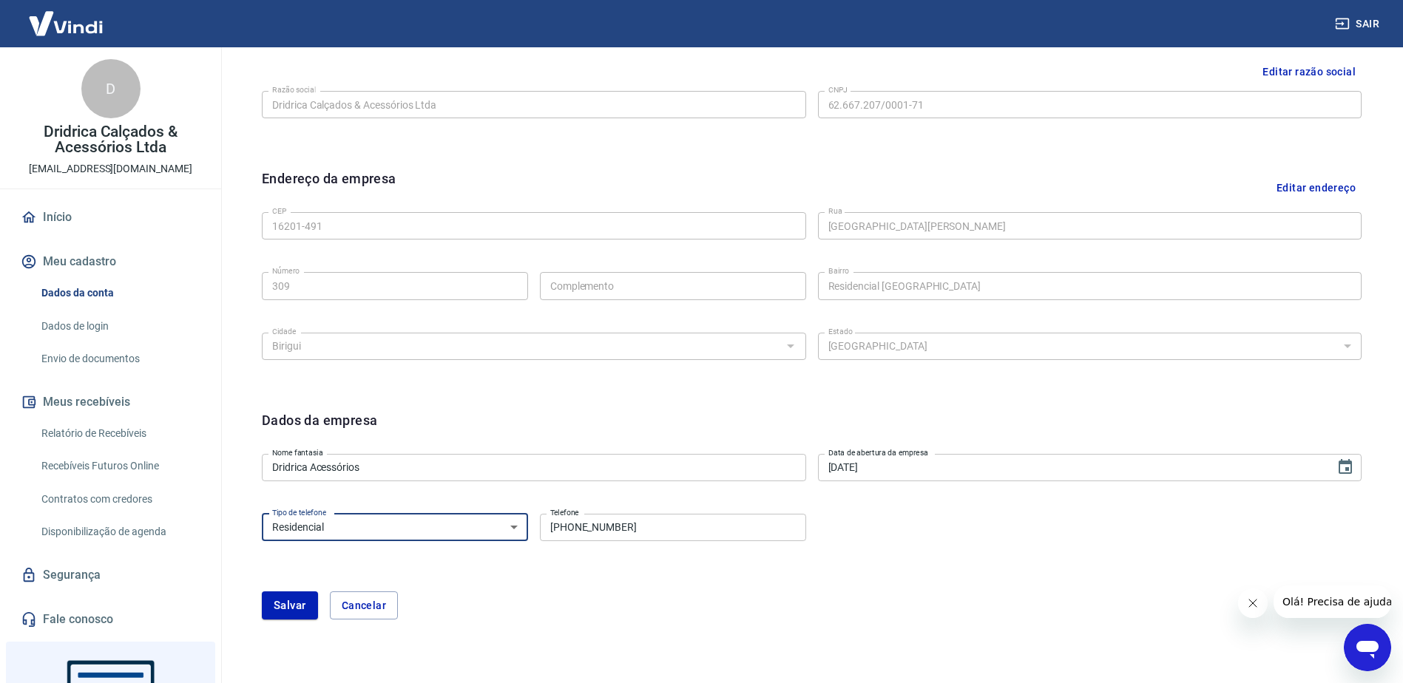
click at [510, 527] on select "Residencial Comercial" at bounding box center [395, 527] width 266 height 27
select select "business"
click at [262, 514] on select "Residencial Comercial" at bounding box center [395, 527] width 266 height 27
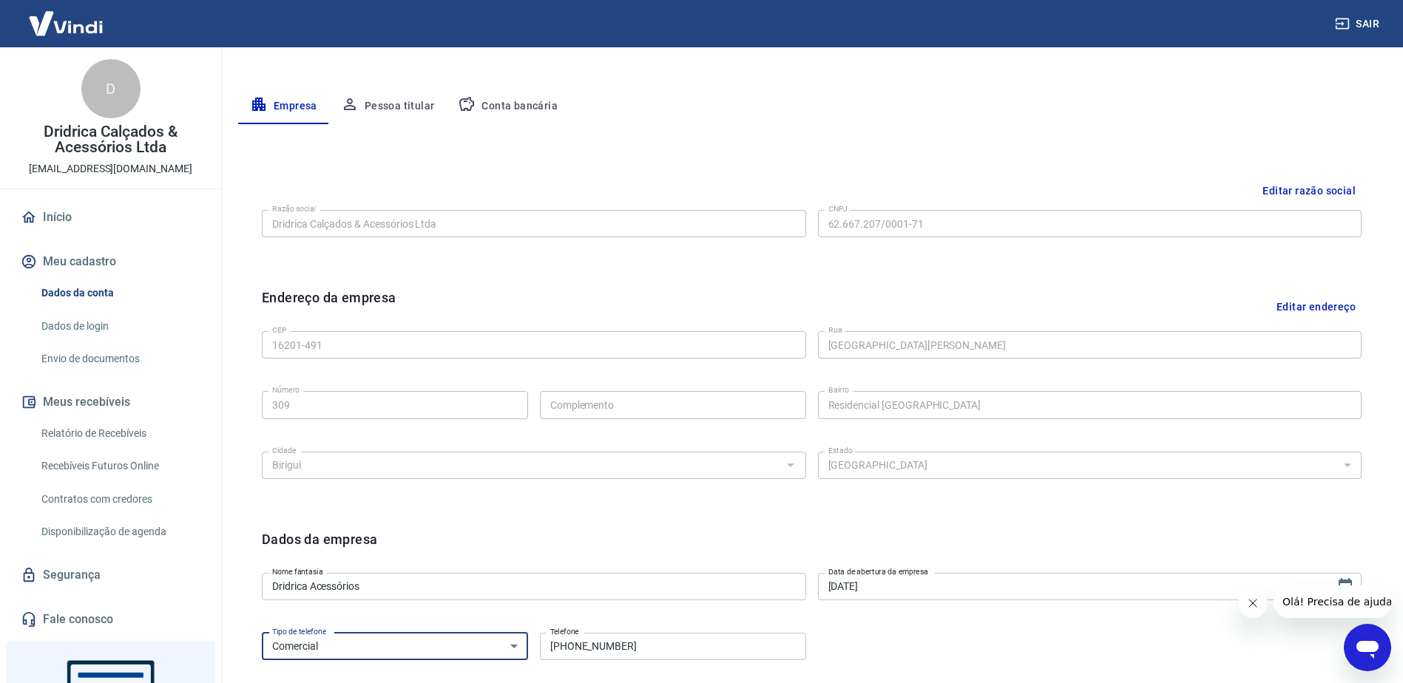
scroll to position [429, 0]
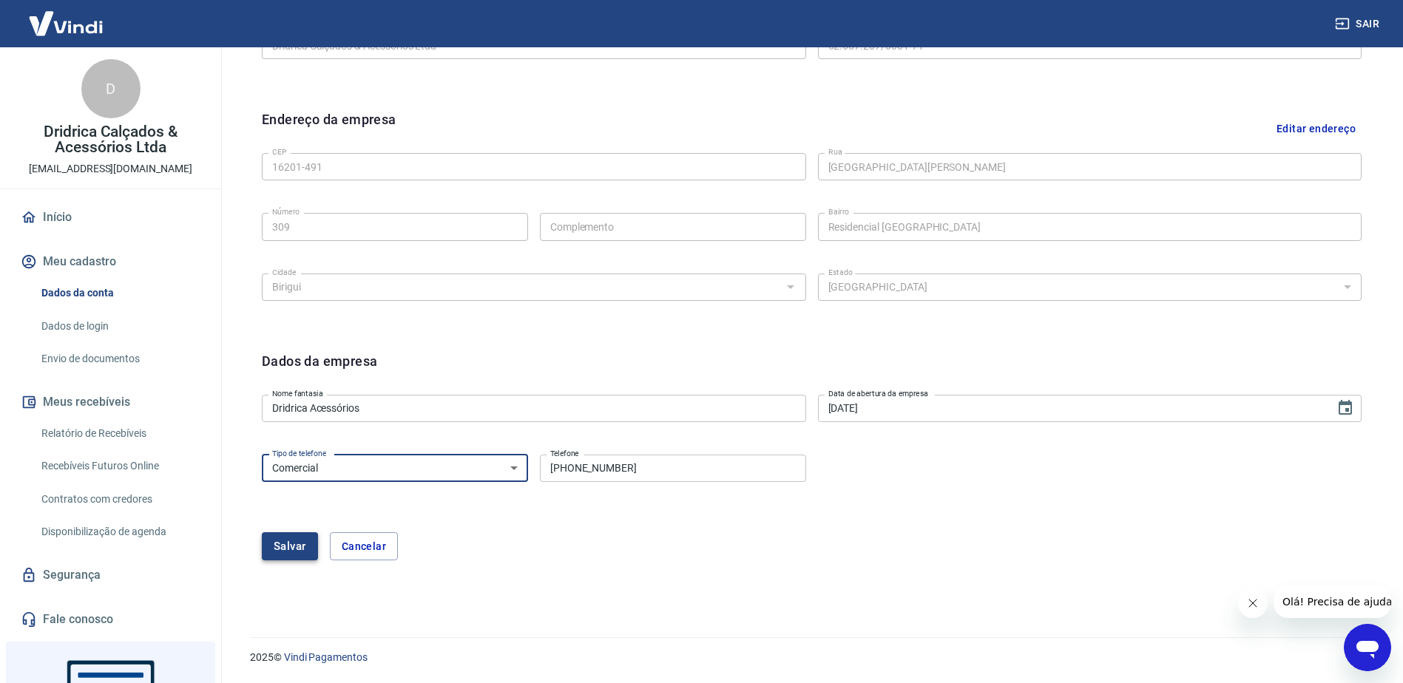
click at [280, 553] on button "Salvar" at bounding box center [290, 547] width 56 height 28
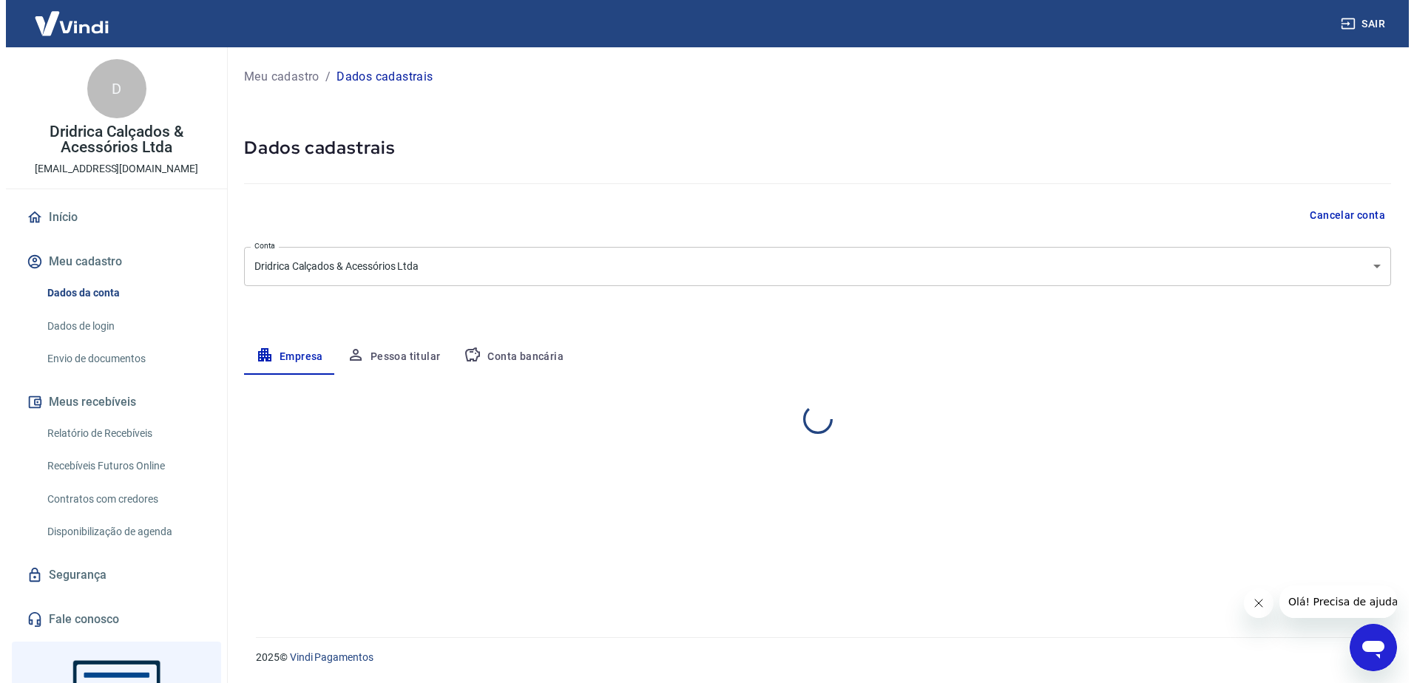
scroll to position [0, 0]
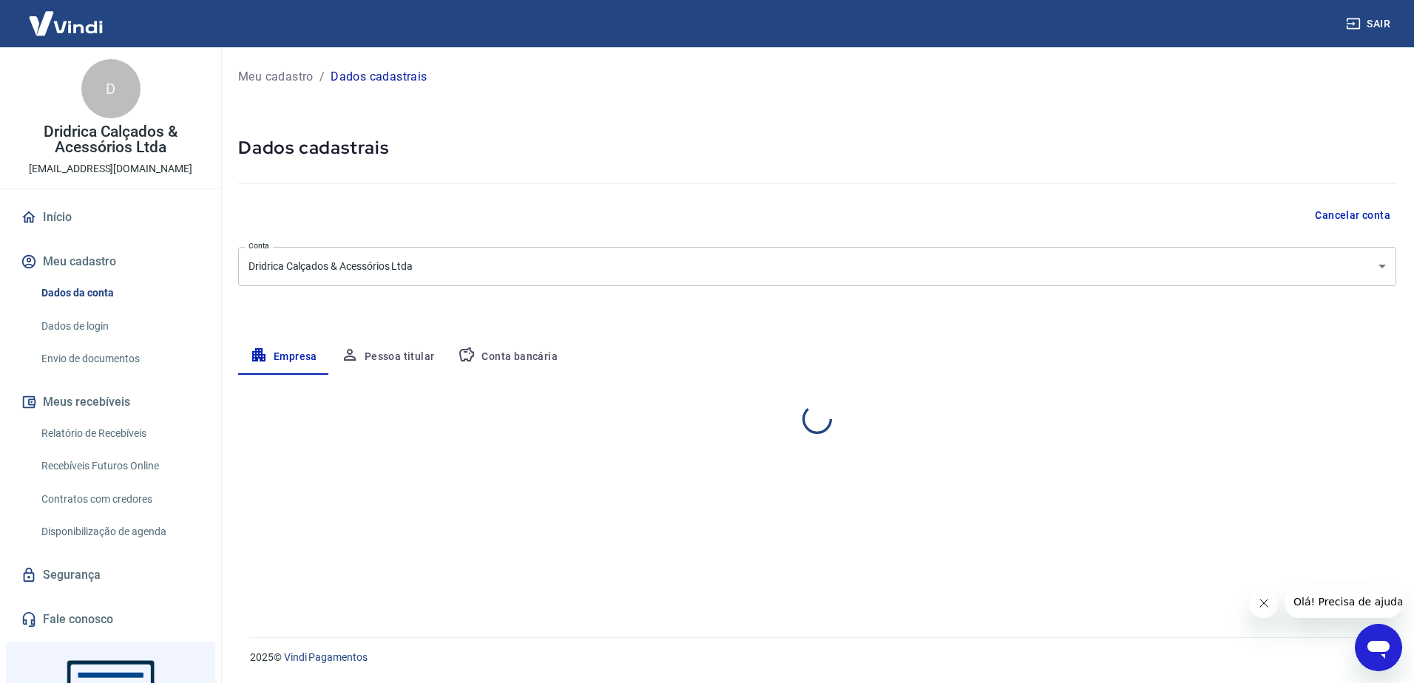
select select "SP"
select select "business"
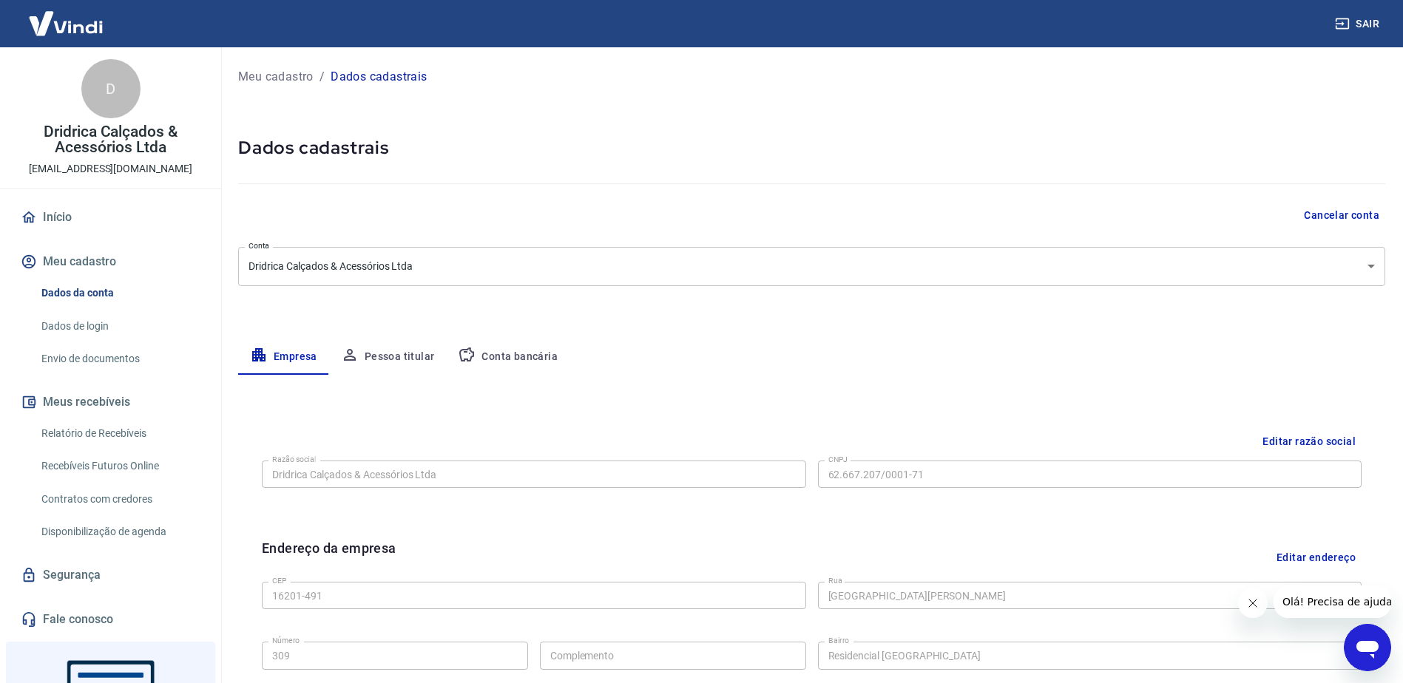
click at [408, 350] on button "Pessoa titular" at bounding box center [388, 357] width 118 height 36
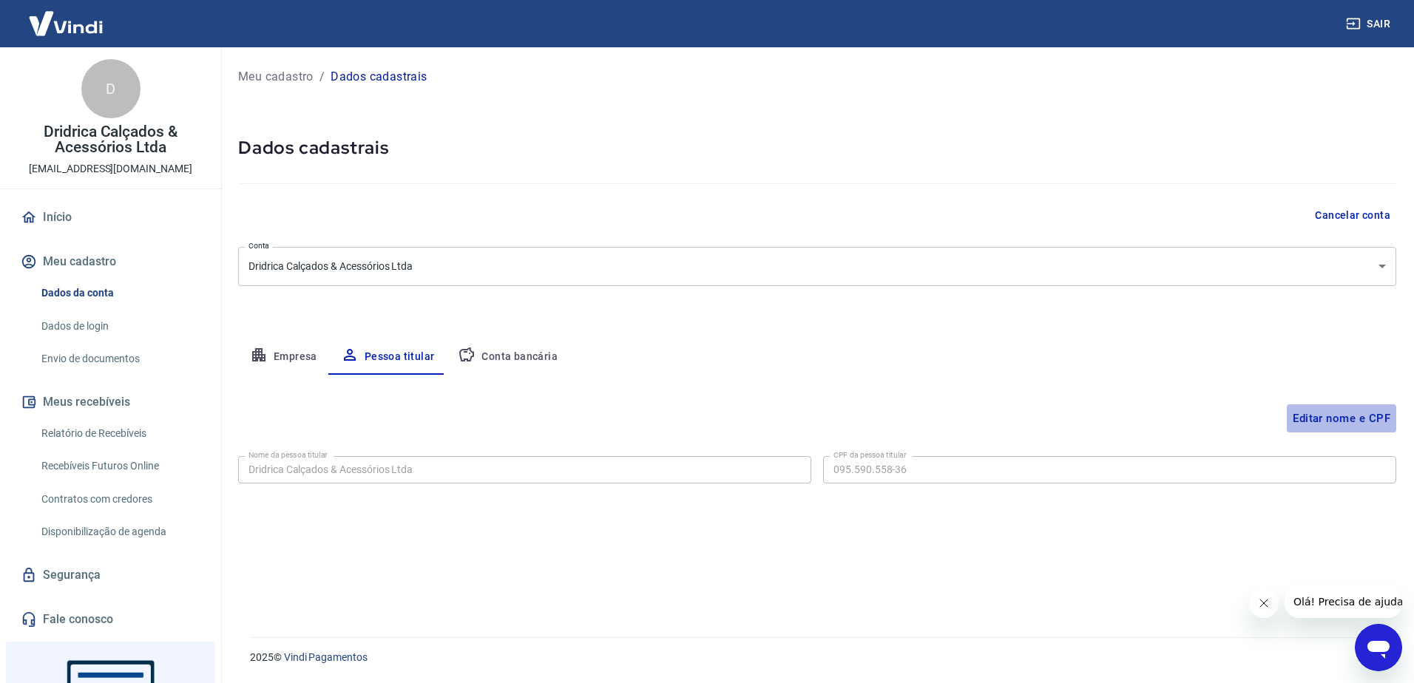
drag, startPoint x: 1326, startPoint y: 416, endPoint x: 1290, endPoint y: 421, distance: 36.5
click at [1326, 417] on button "Editar nome e CPF" at bounding box center [1341, 419] width 109 height 28
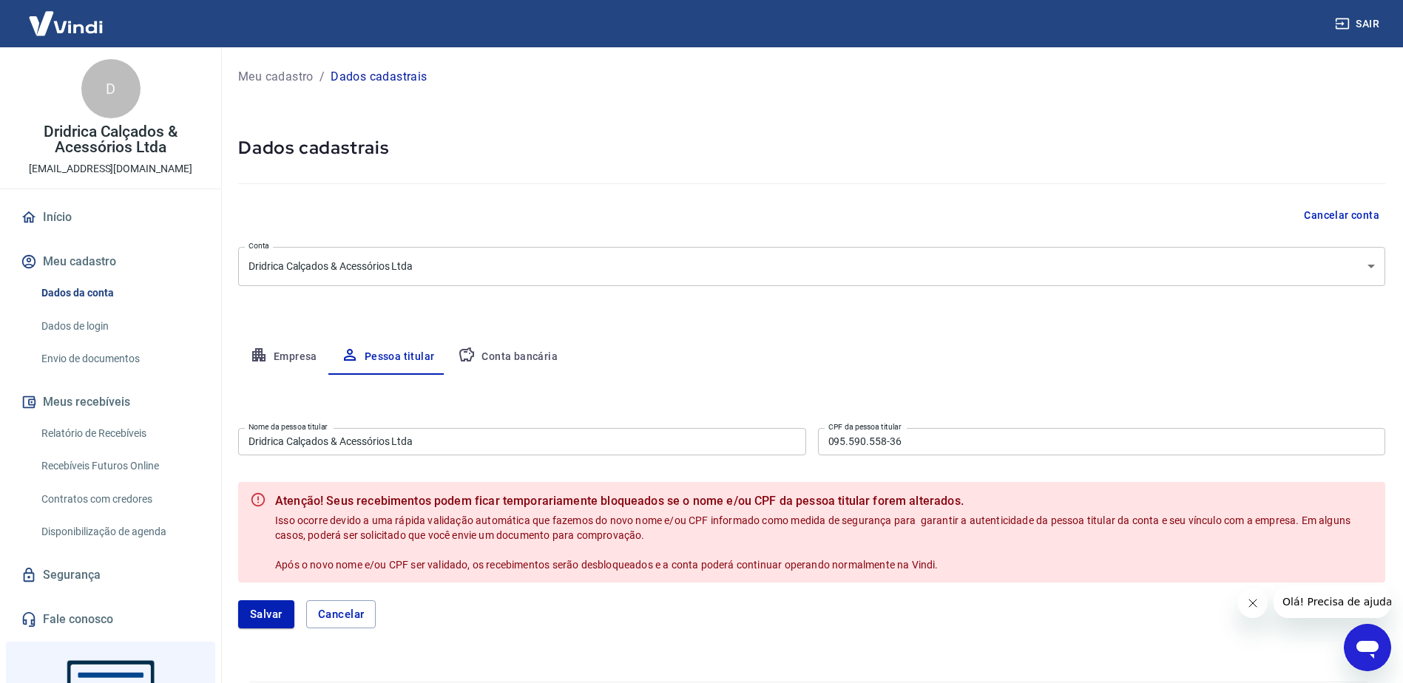
click at [259, 447] on input "Dridrica Calçados & Acessórios Ltda" at bounding box center [522, 441] width 568 height 27
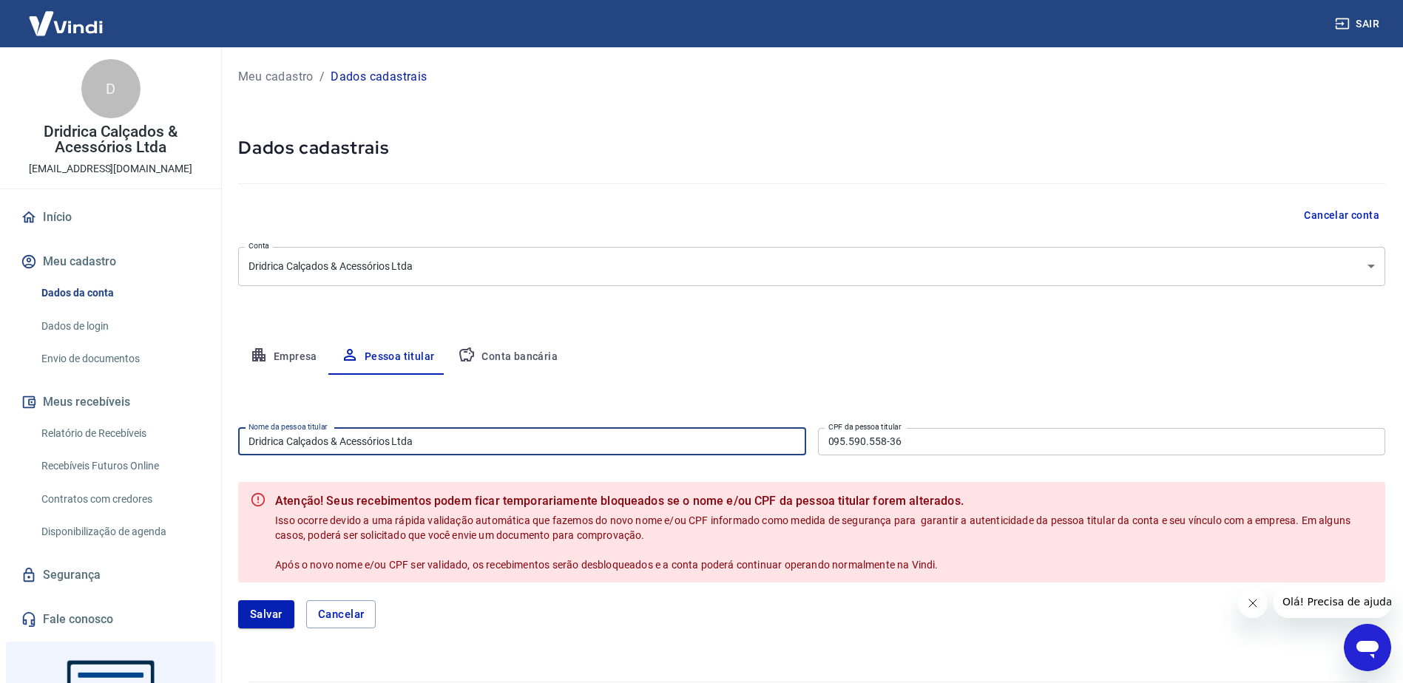
drag, startPoint x: 393, startPoint y: 447, endPoint x: 214, endPoint y: 456, distance: 180.0
click at [214, 456] on div "Sair D Dridrica Calçados & Acessórios Ltda [EMAIL_ADDRESS][DOMAIN_NAME] Início …" at bounding box center [701, 341] width 1403 height 683
type input "[PERSON_NAME]"
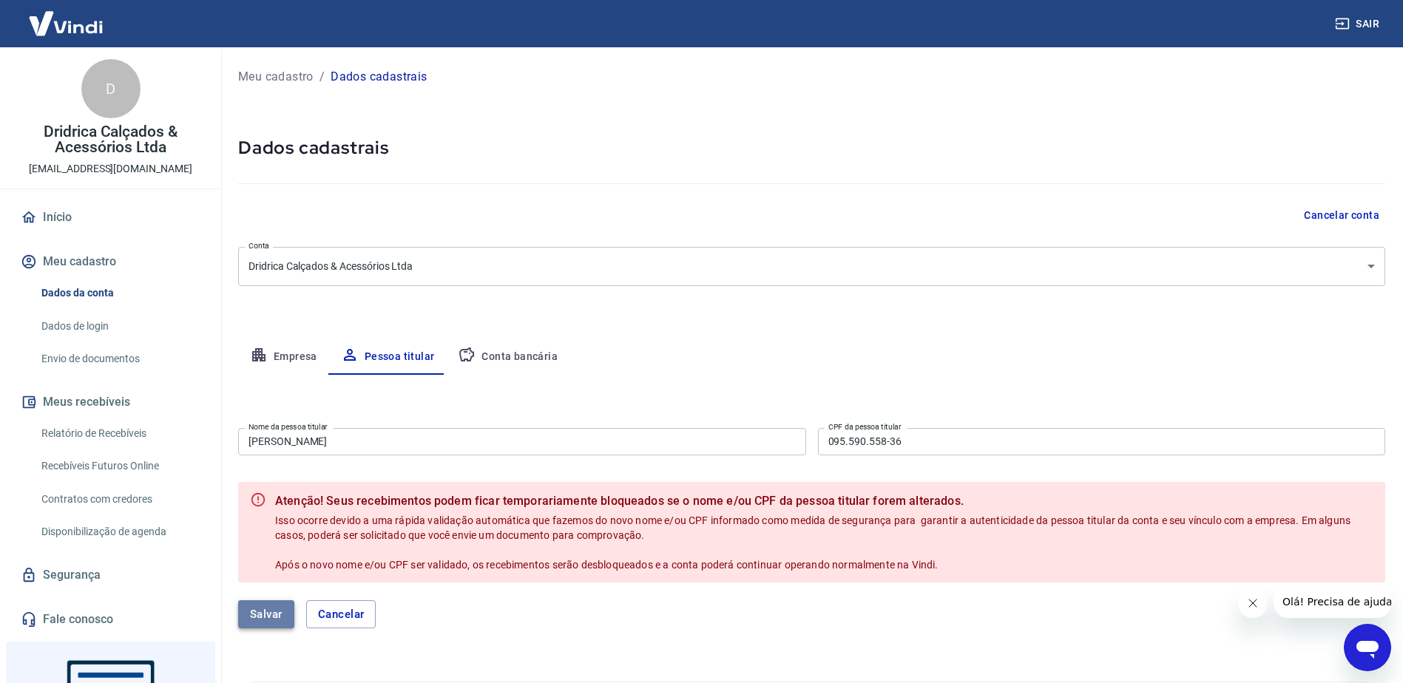
click at [274, 610] on button "Salvar" at bounding box center [266, 615] width 56 height 28
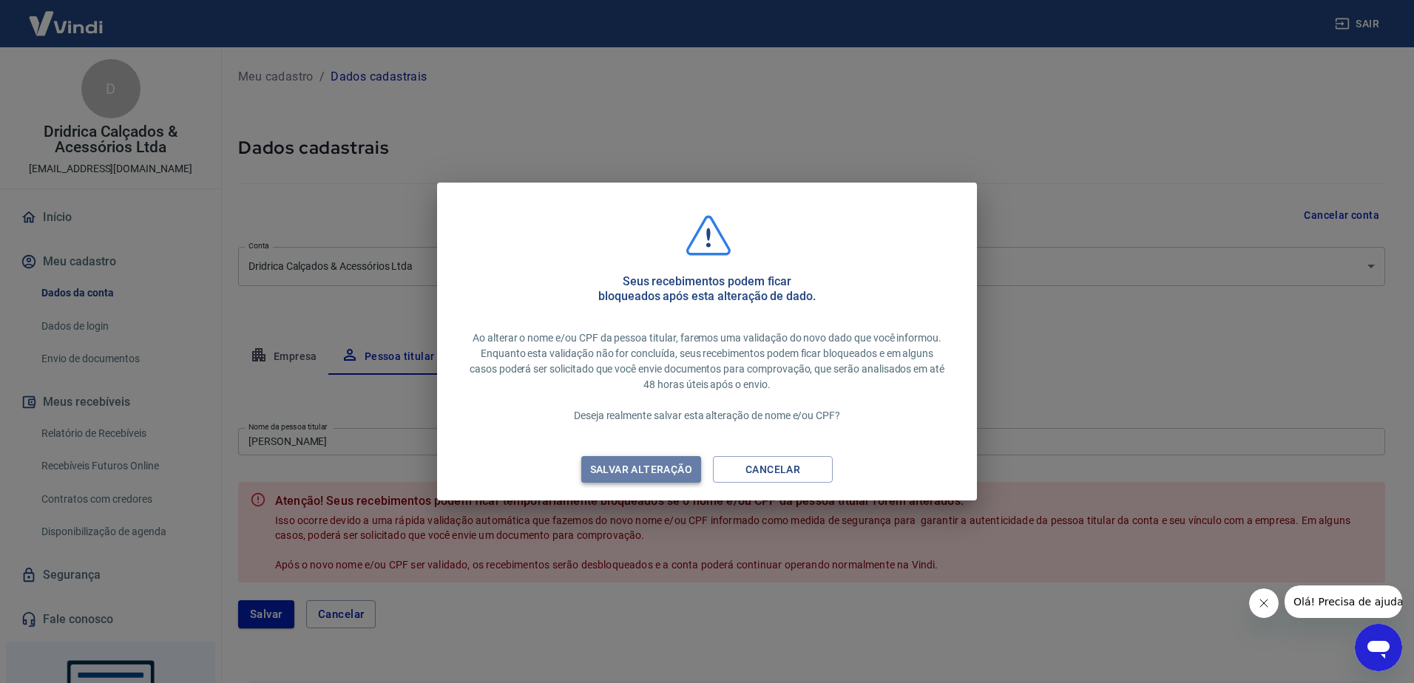
click at [642, 470] on div "Salvar alteração" at bounding box center [641, 470] width 138 height 18
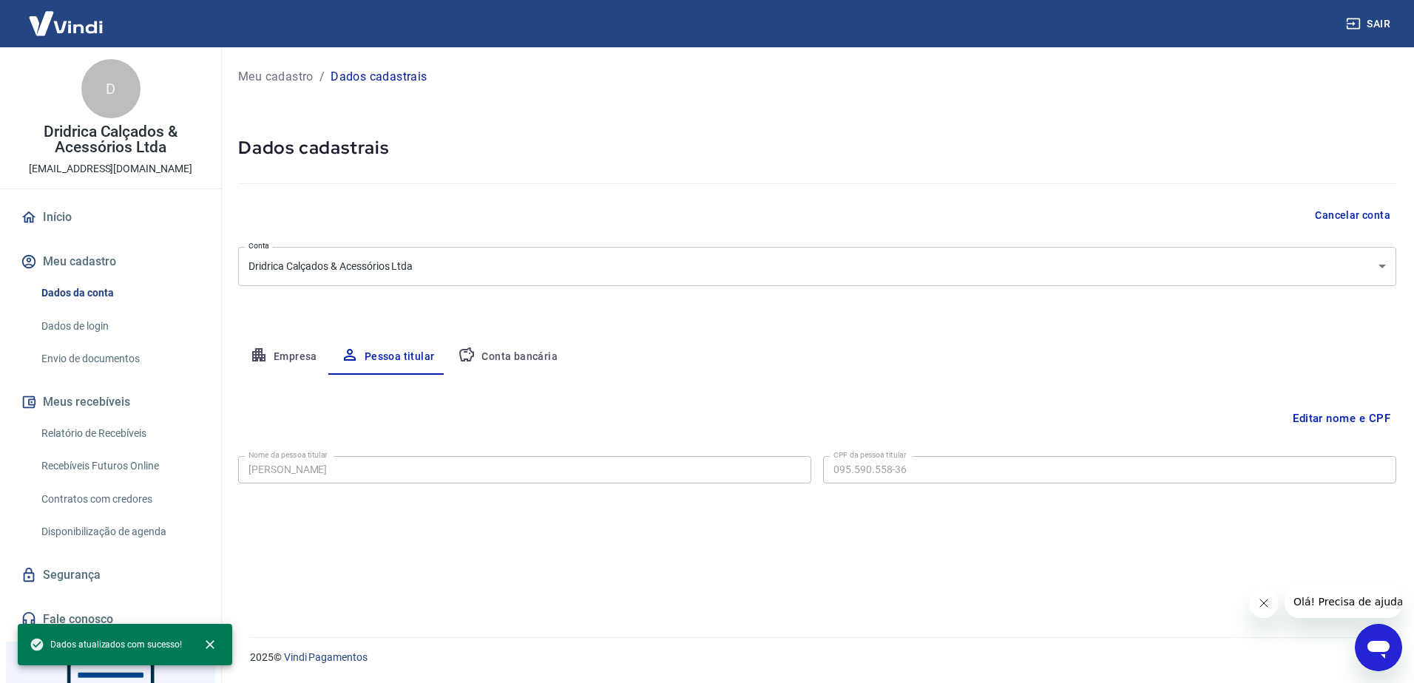
click at [533, 356] on button "Conta bancária" at bounding box center [508, 357] width 124 height 36
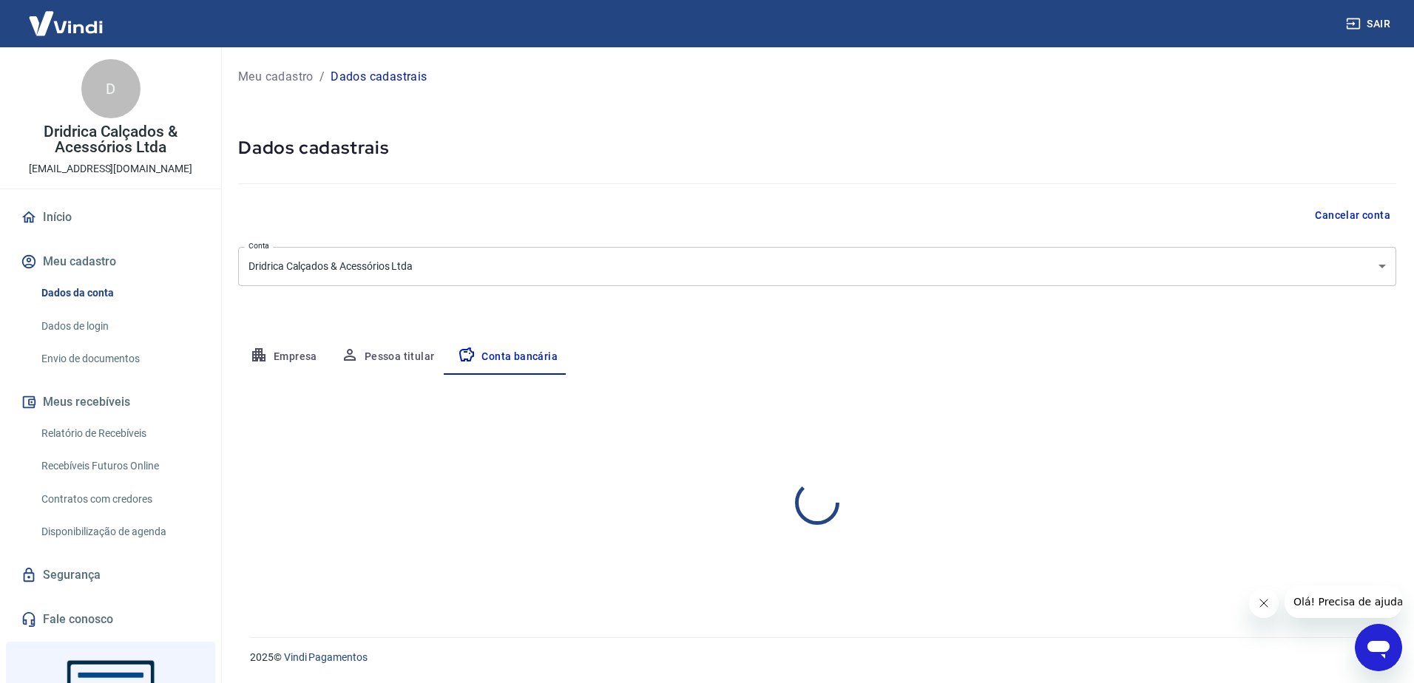
select select "1"
